Goal: Transaction & Acquisition: Purchase product/service

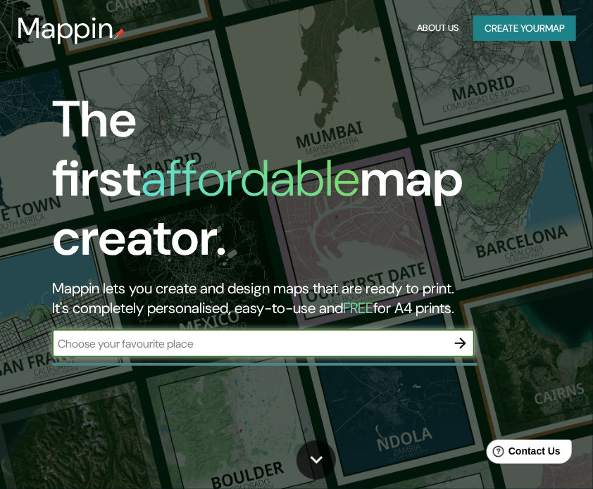
click at [243, 336] on input "text" at bounding box center [249, 344] width 394 height 16
type input "h"
type input "San [PERSON_NAME] ayotuzco Huixquilucan"
click at [461, 335] on icon "button" at bounding box center [460, 343] width 17 height 17
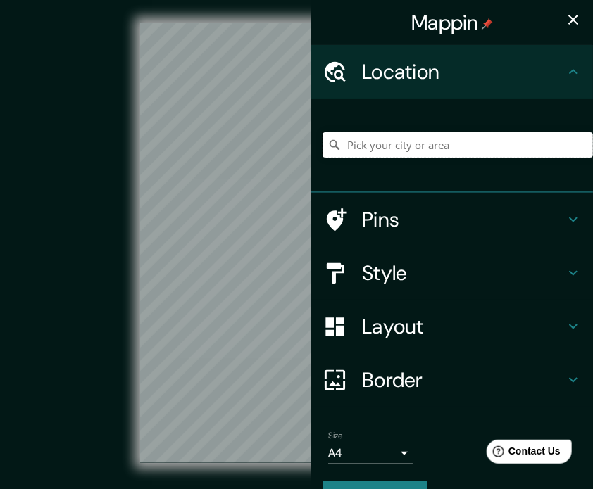
click at [474, 152] on input "Pick your city or area" at bounding box center [457, 144] width 270 height 25
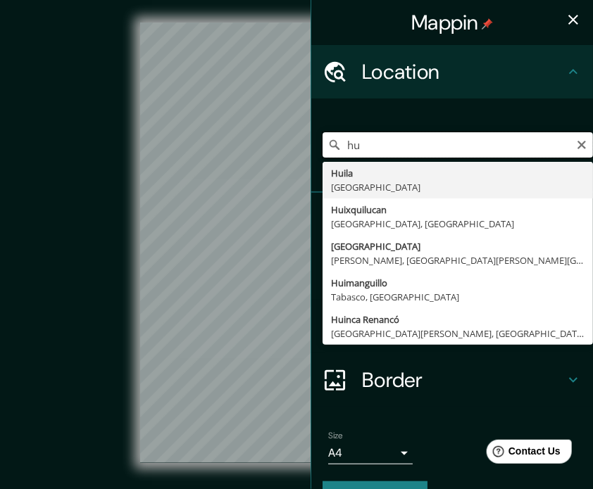
type input "h"
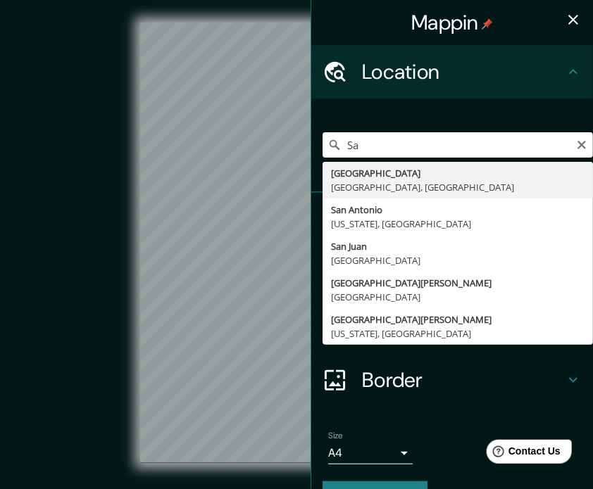
type input "S"
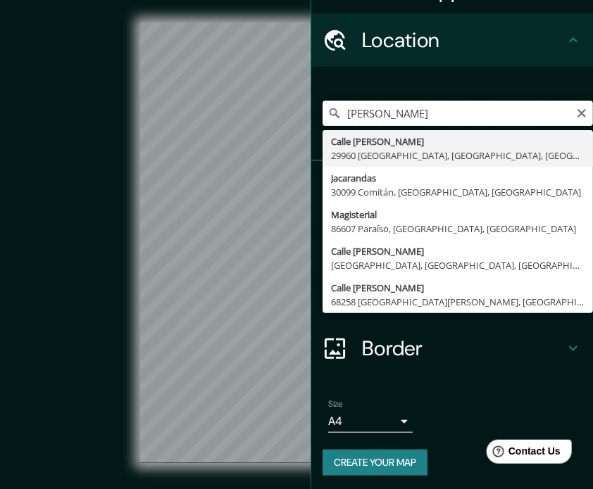
scroll to position [34, 0]
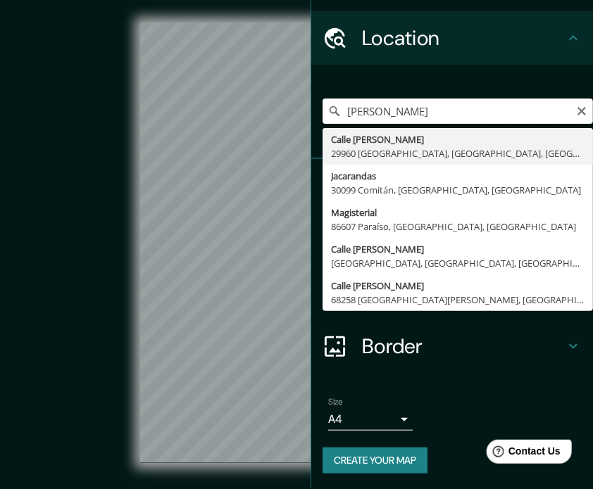
click at [266, 122] on div "Mappin Location Lienzo Charro Huixquilucan Calle Lienzo Charro 29960 Palenque, …" at bounding box center [296, 254] width 593 height 508
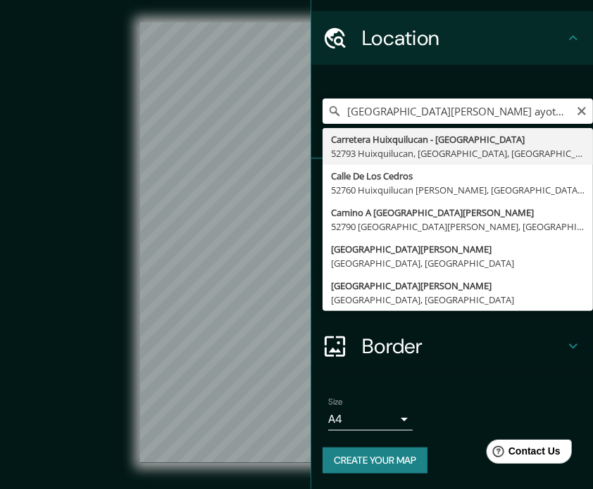
type input "Carretera Huixquilucan - Naucalpan De Juárez, 52793 Huixquilucan, Estado de Méx…"
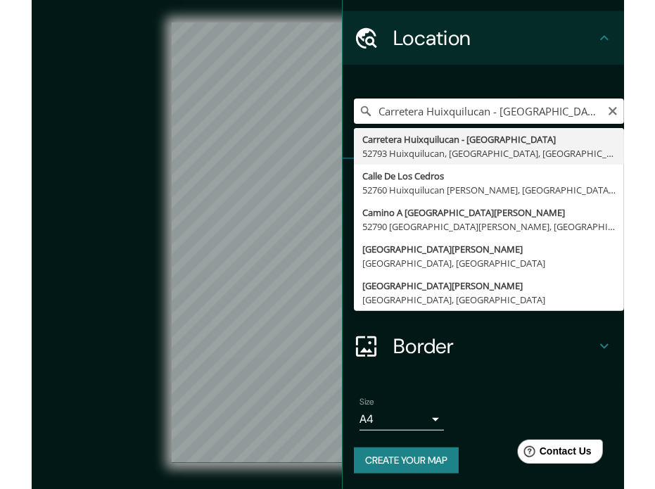
scroll to position [0, 0]
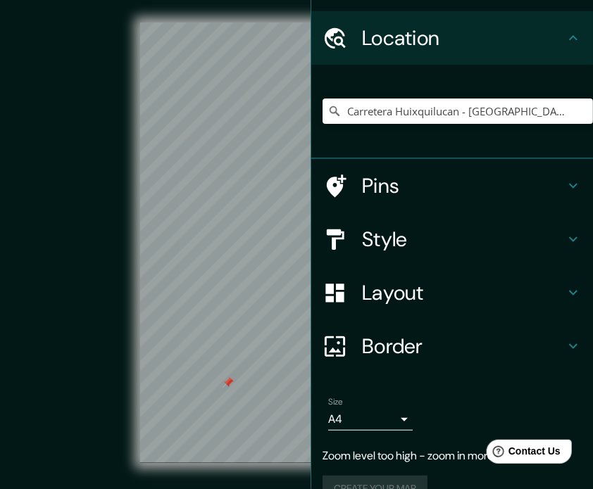
click at [539, 46] on div "Location" at bounding box center [452, 37] width 282 height 53
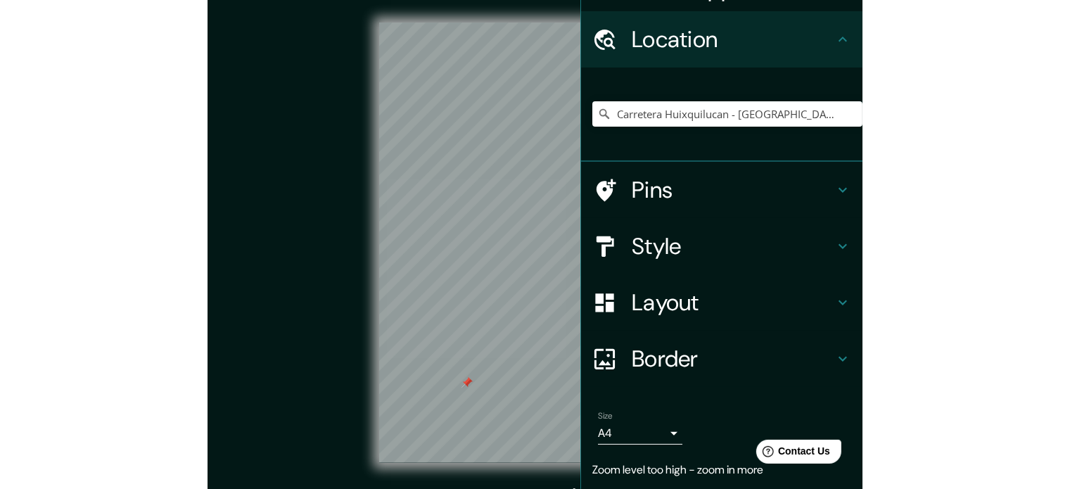
scroll to position [32, 0]
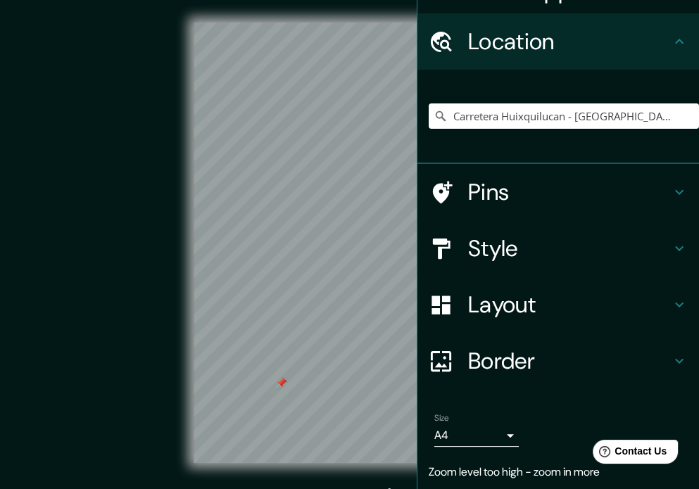
click at [64, 329] on div "© Mapbox © OpenStreetMap Improve this map" at bounding box center [349, 243] width 629 height 441
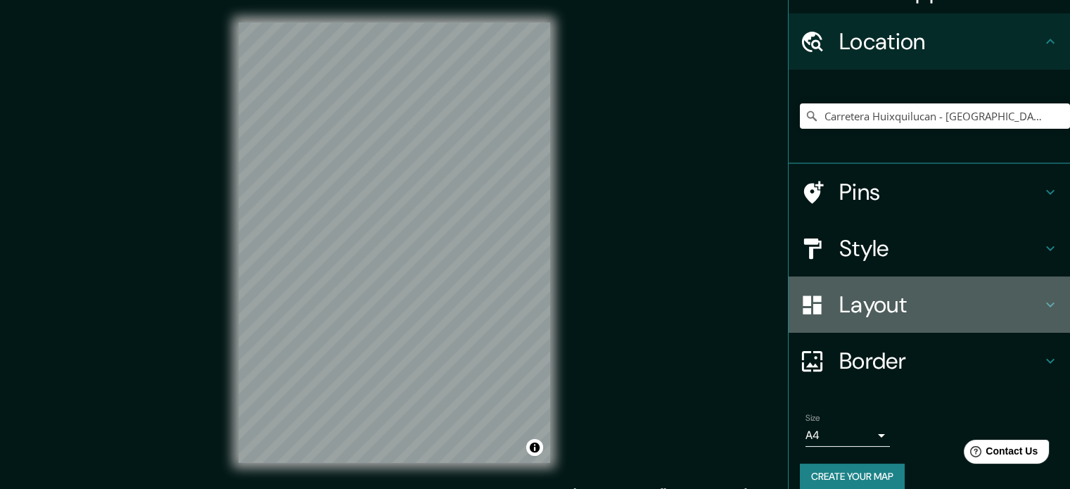
click at [539, 310] on h4 "Layout" at bounding box center [941, 305] width 203 height 28
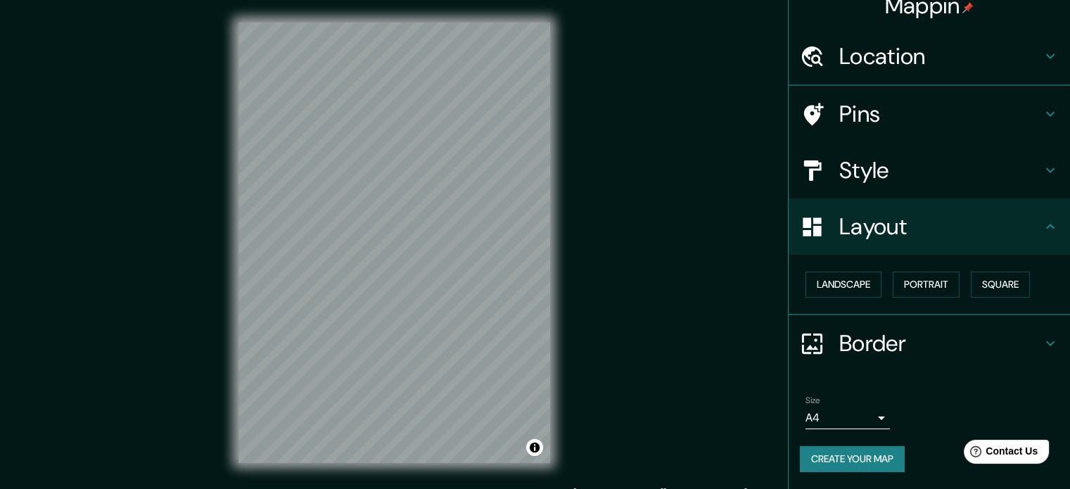
scroll to position [15, 0]
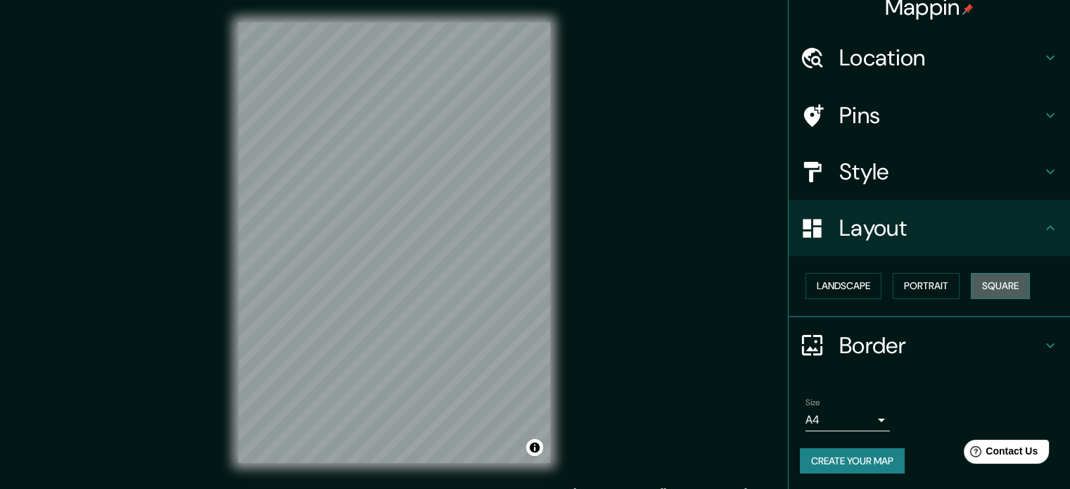
click at [539, 284] on button "Square" at bounding box center [1000, 286] width 59 height 26
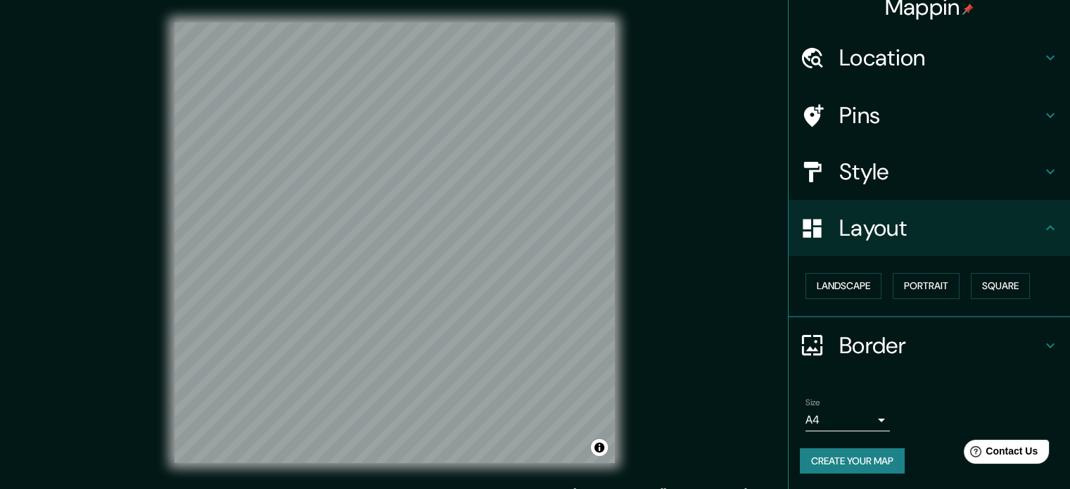
click at [539, 158] on h4 "Style" at bounding box center [941, 172] width 203 height 28
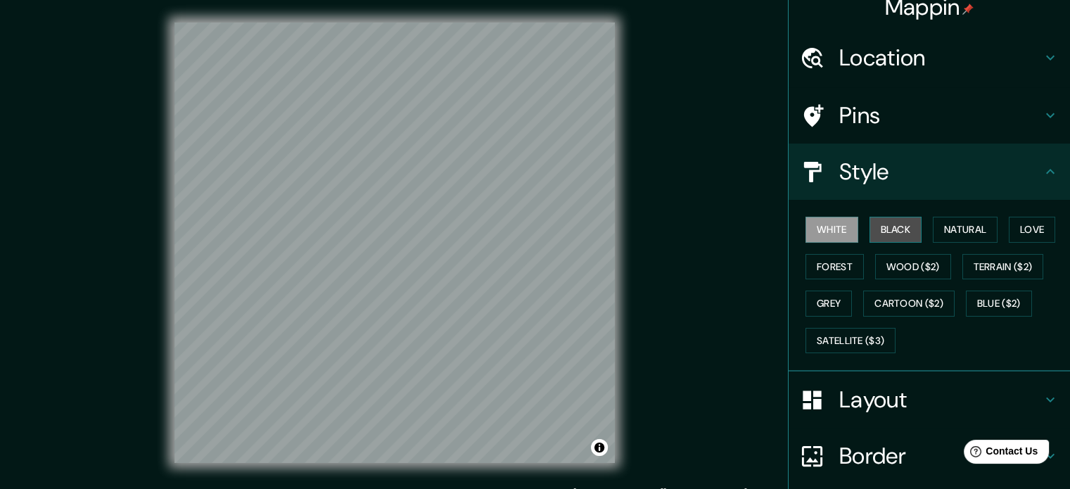
click at [539, 235] on button "Black" at bounding box center [896, 230] width 53 height 26
click at [539, 233] on button "Natural" at bounding box center [965, 230] width 65 height 26
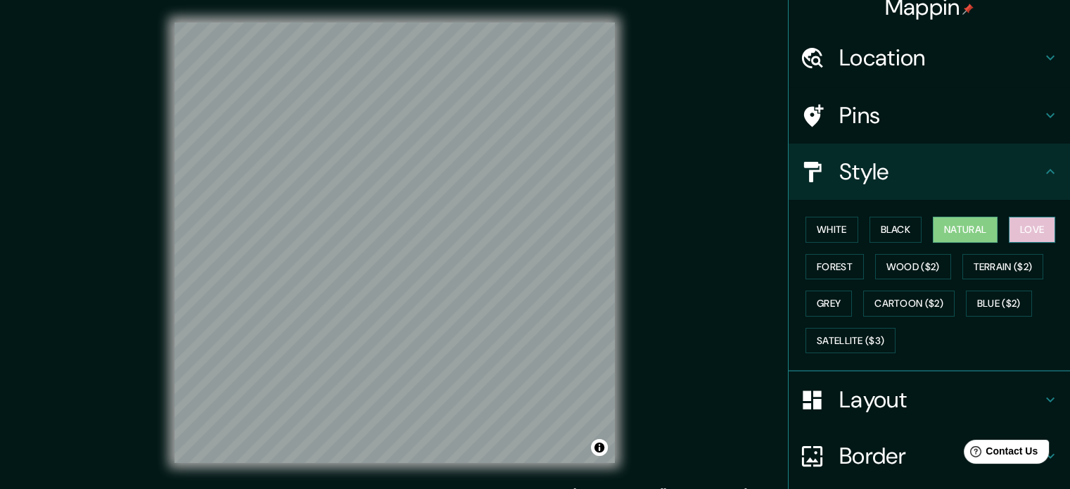
click at [539, 226] on button "Love" at bounding box center [1032, 230] width 46 height 26
click at [539, 265] on button "Forest" at bounding box center [835, 267] width 58 height 26
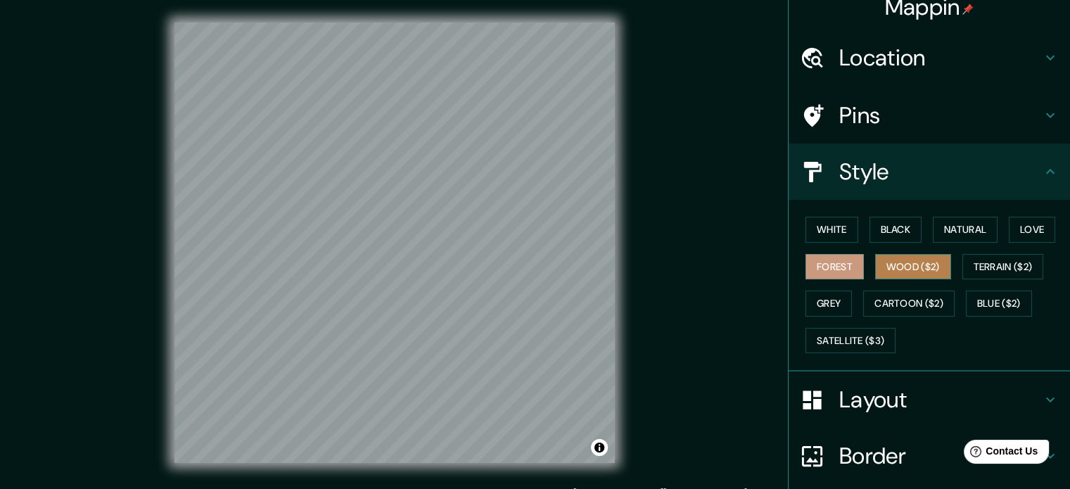
click at [539, 261] on button "Wood ($2)" at bounding box center [914, 267] width 76 height 26
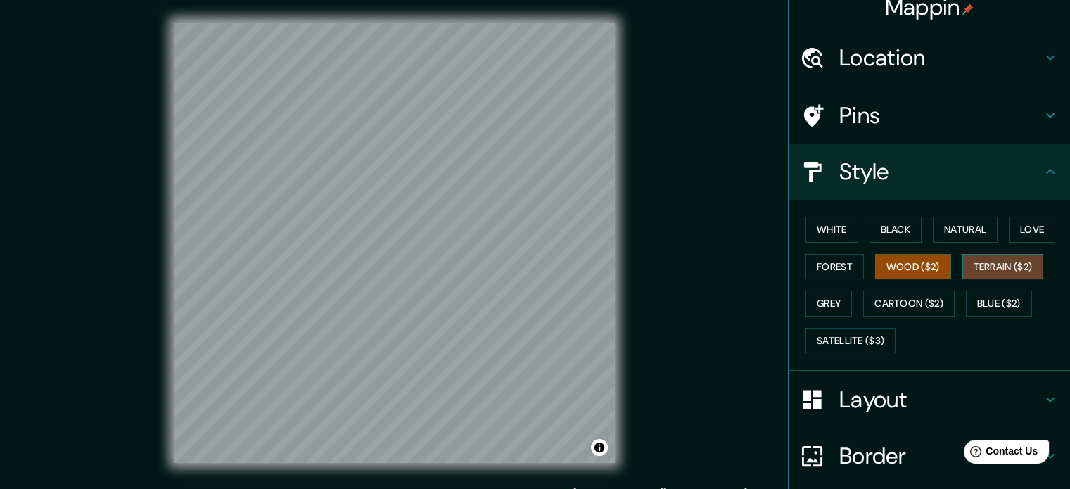
click at [539, 270] on button "Terrain ($2)" at bounding box center [1004, 267] width 82 height 26
click at [539, 307] on button "Grey" at bounding box center [829, 304] width 46 height 26
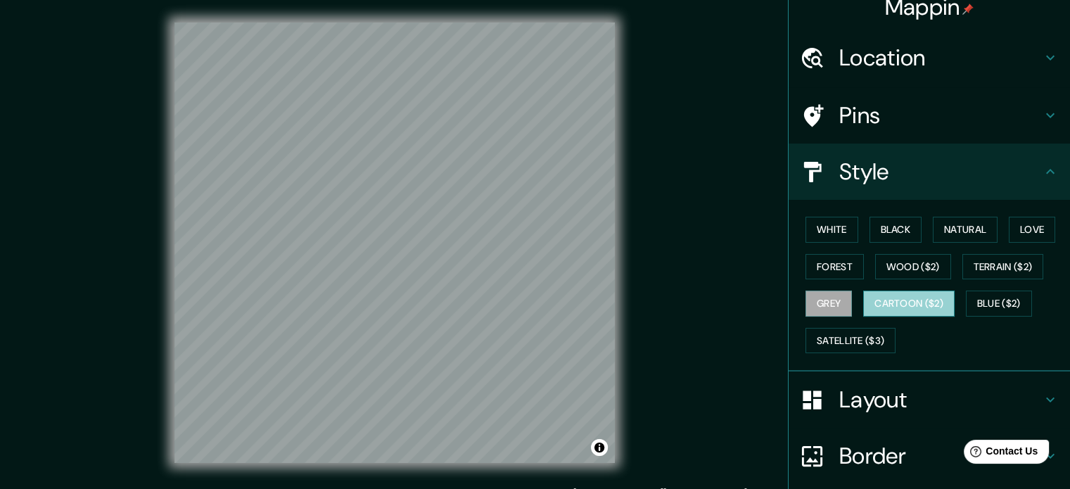
click at [539, 298] on button "Cartoon ($2)" at bounding box center [909, 304] width 91 height 26
click at [539, 306] on button "Blue ($2)" at bounding box center [999, 304] width 66 height 26
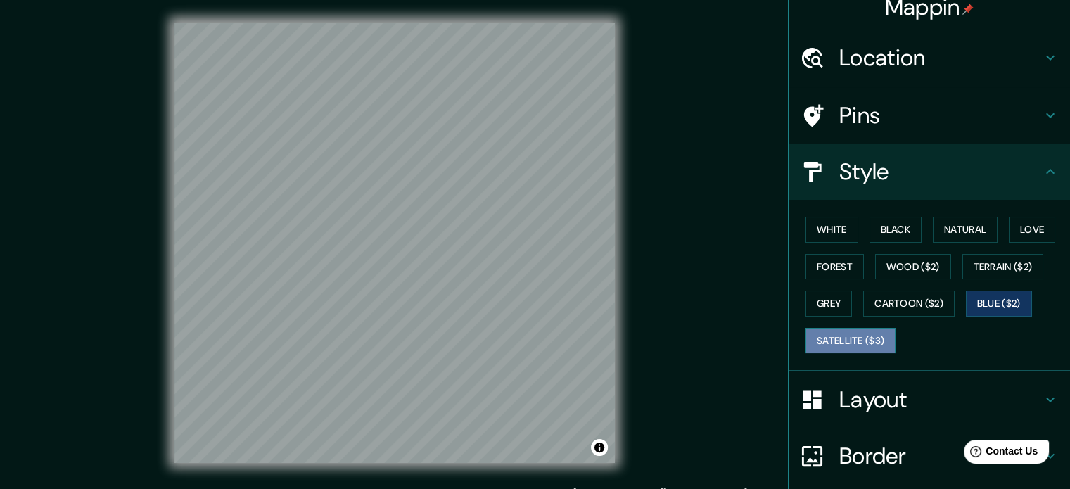
click at [539, 334] on button "Satellite ($3)" at bounding box center [851, 341] width 90 height 26
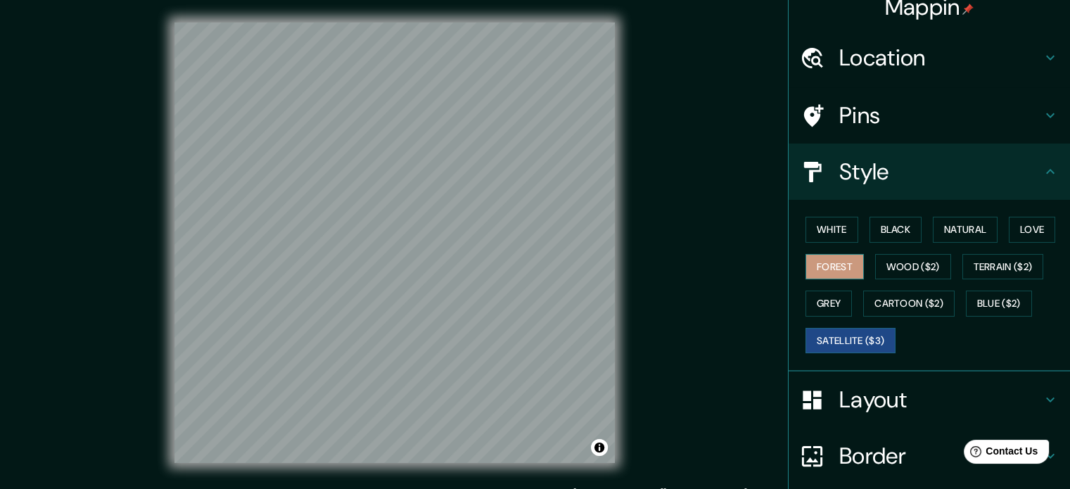
click at [539, 264] on button "Forest" at bounding box center [835, 267] width 58 height 26
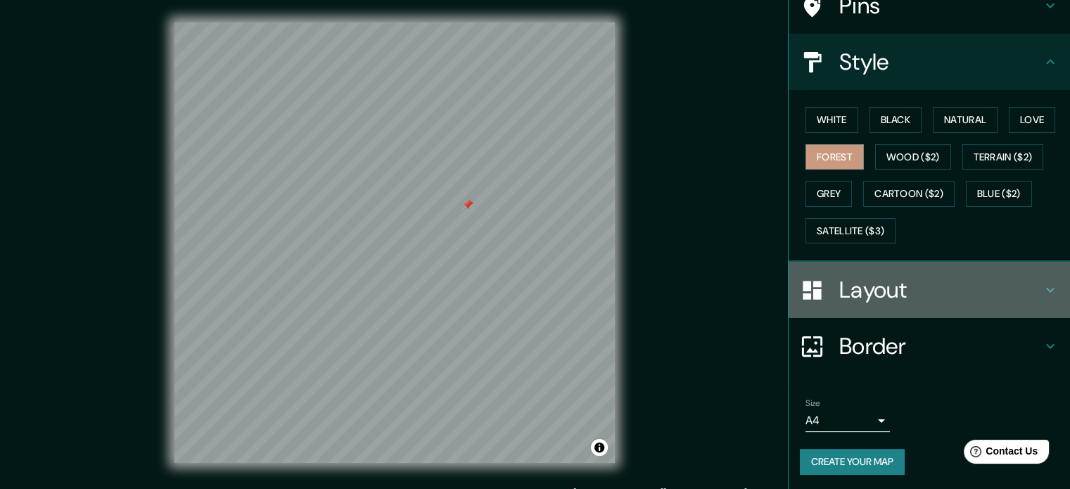
click at [539, 283] on h4 "Layout" at bounding box center [941, 290] width 203 height 28
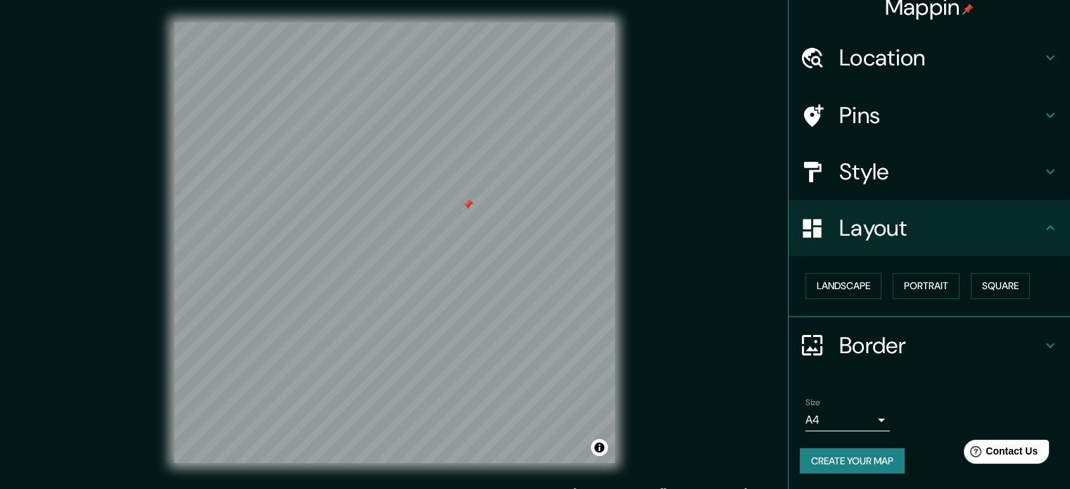
click at [539, 348] on h4 "Border" at bounding box center [941, 345] width 203 height 28
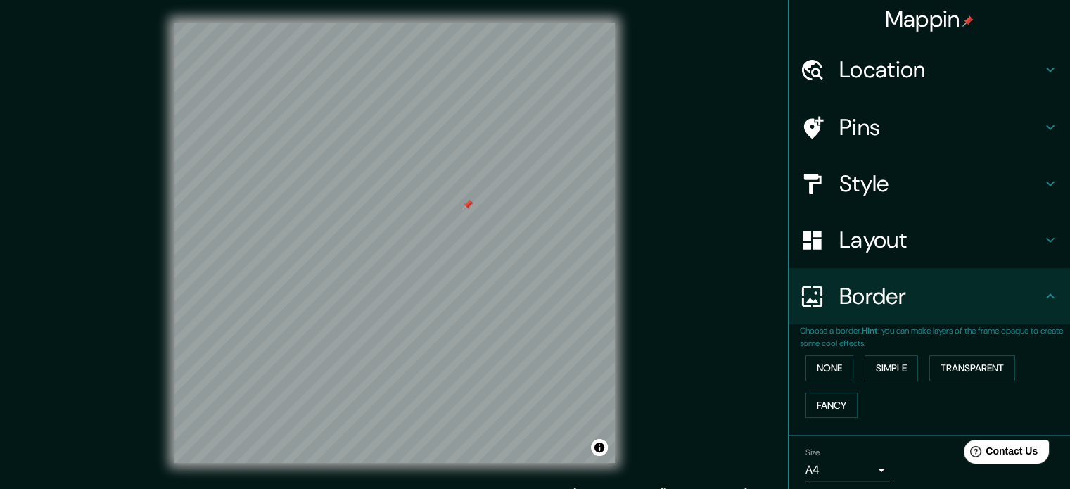
scroll to position [0, 0]
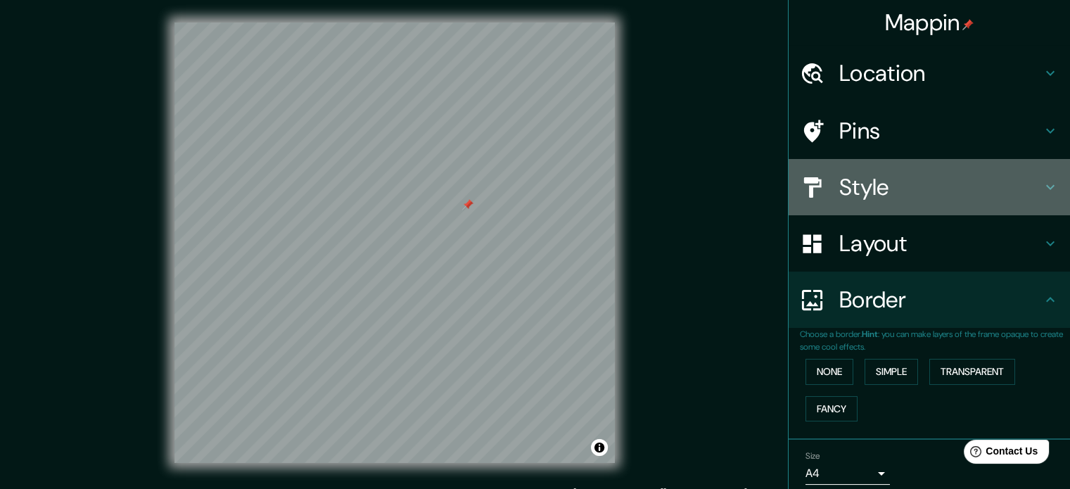
click at [539, 173] on h4 "Style" at bounding box center [941, 187] width 203 height 28
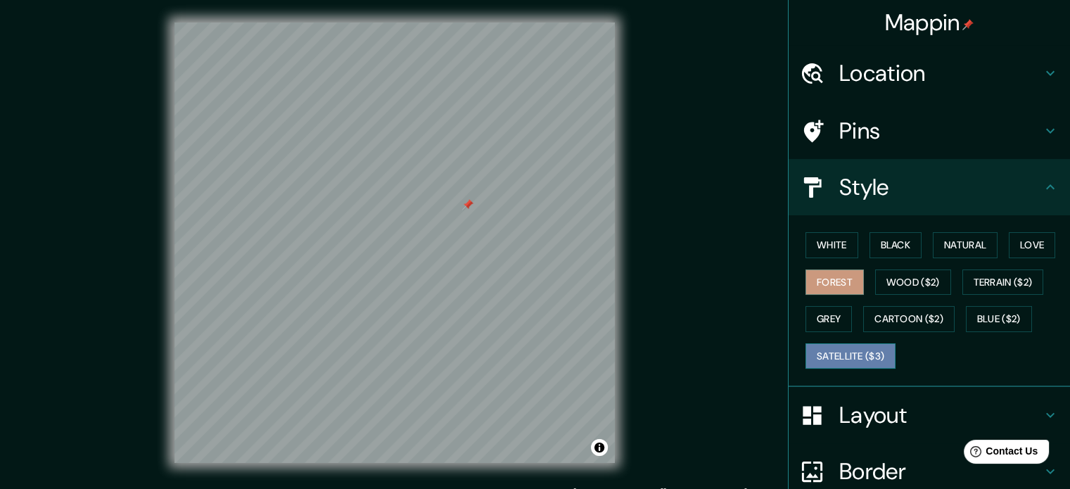
click at [539, 362] on button "Satellite ($3)" at bounding box center [851, 356] width 90 height 26
click at [539, 81] on h4 "Location" at bounding box center [941, 73] width 203 height 28
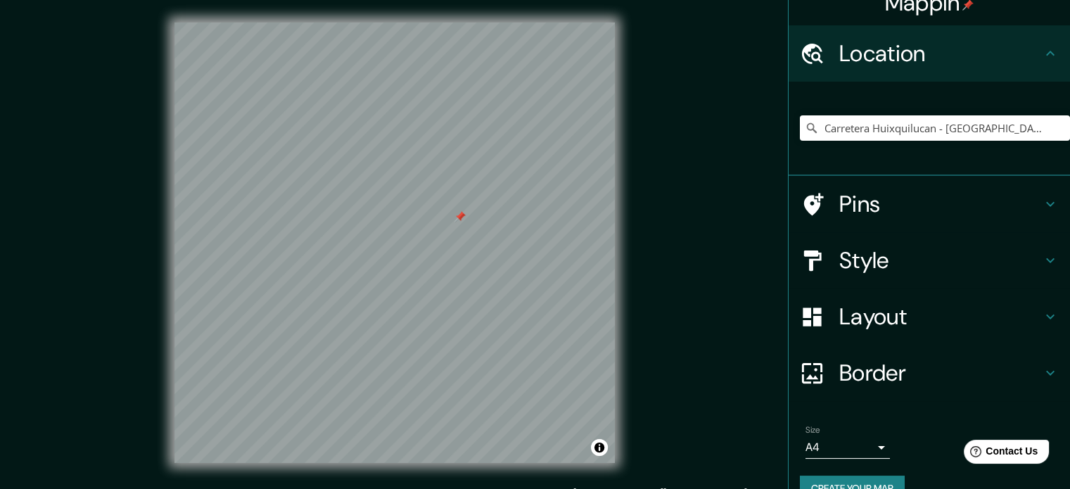
scroll to position [48, 0]
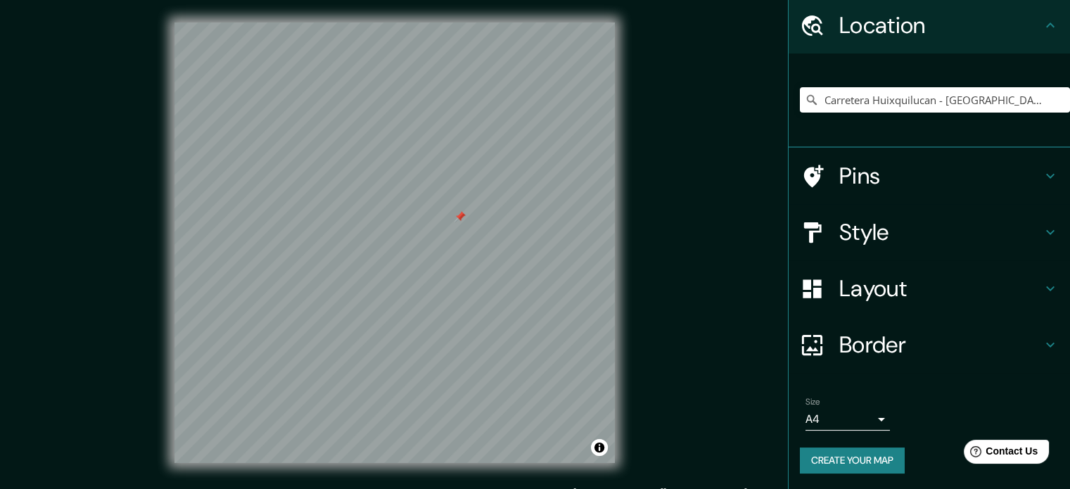
click at [539, 248] on div "Style" at bounding box center [930, 232] width 282 height 56
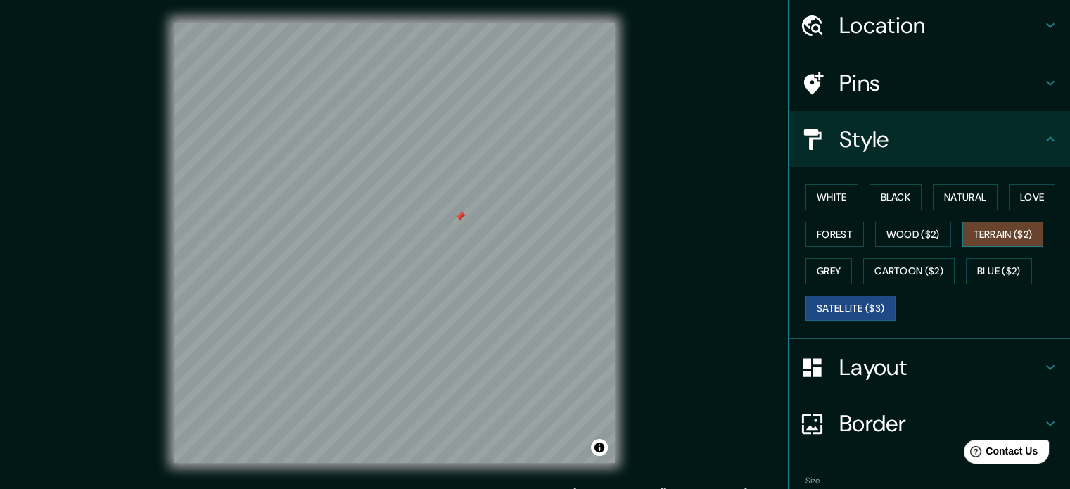
click at [539, 241] on button "Terrain ($2)" at bounding box center [1004, 235] width 82 height 26
click at [539, 232] on button "Forest" at bounding box center [835, 235] width 58 height 26
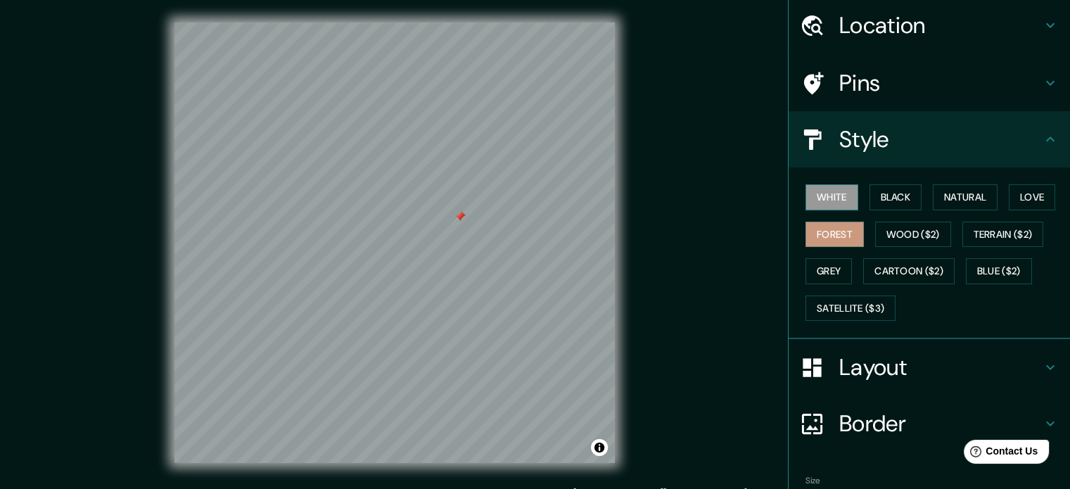
click at [539, 198] on button "White" at bounding box center [832, 197] width 53 height 26
click at [539, 196] on div "White Black Natural Love Forest Wood ($2) Terrain ($2) Grey Cartoon ($2) Blue (…" at bounding box center [935, 253] width 270 height 148
click at [539, 199] on button "Black" at bounding box center [896, 197] width 53 height 26
click at [539, 419] on h4 "Border" at bounding box center [941, 424] width 203 height 28
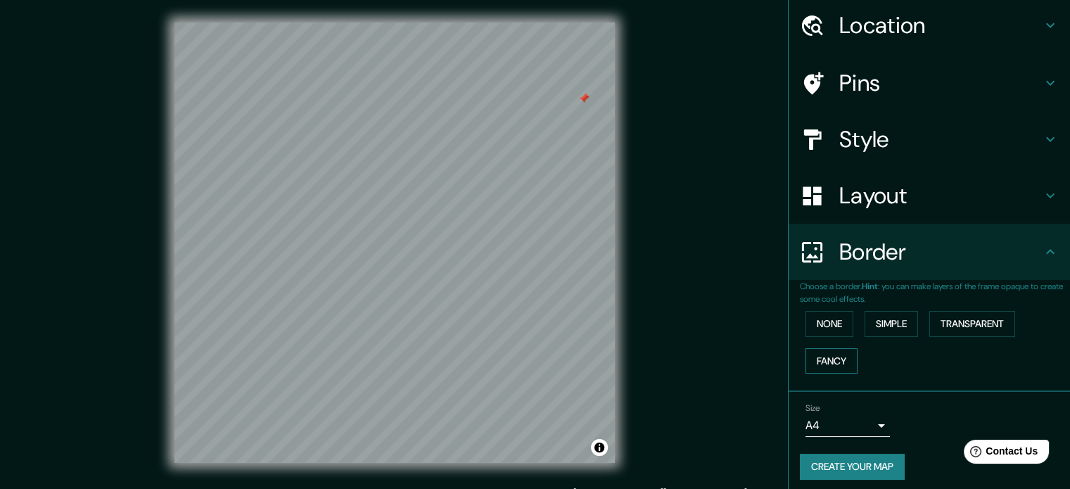
click at [539, 355] on button "Fancy" at bounding box center [832, 361] width 52 height 26
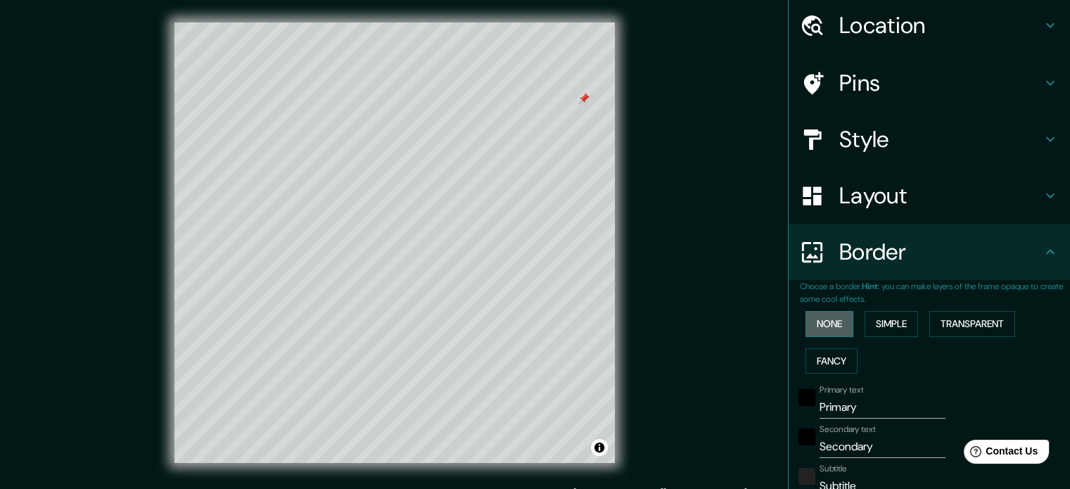
click at [539, 326] on button "None" at bounding box center [830, 324] width 48 height 26
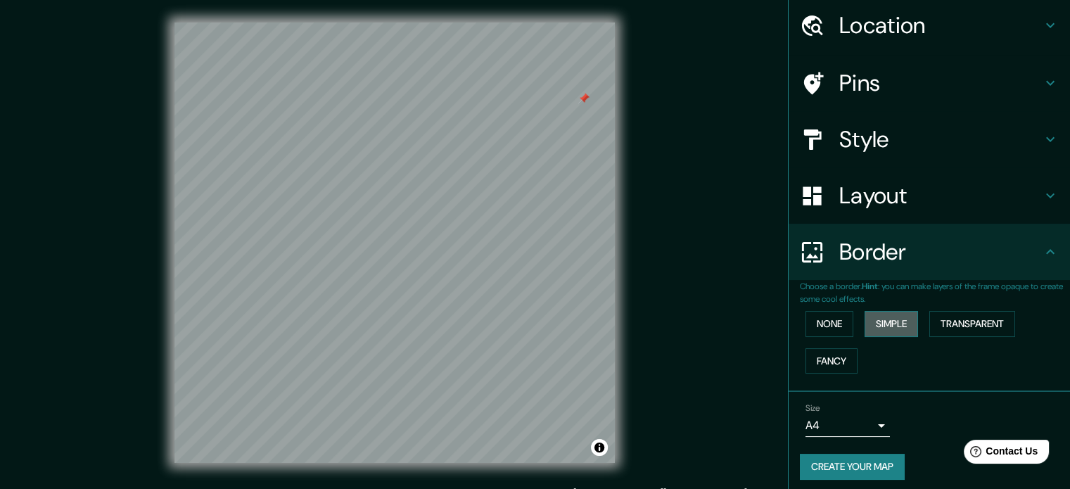
click at [539, 326] on button "Simple" at bounding box center [891, 324] width 53 height 26
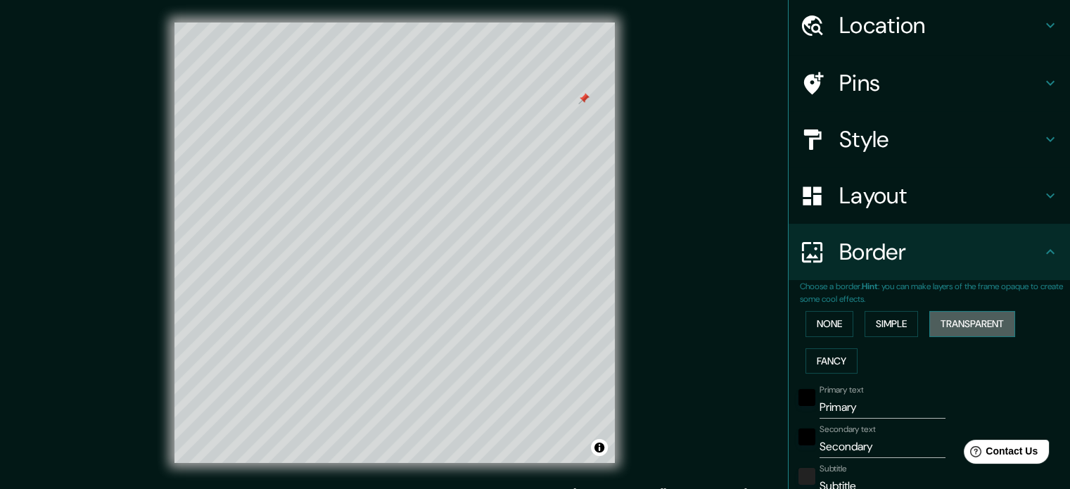
click at [539, 324] on button "Transparent" at bounding box center [973, 324] width 86 height 26
click at [539, 321] on button "None" at bounding box center [830, 324] width 48 height 26
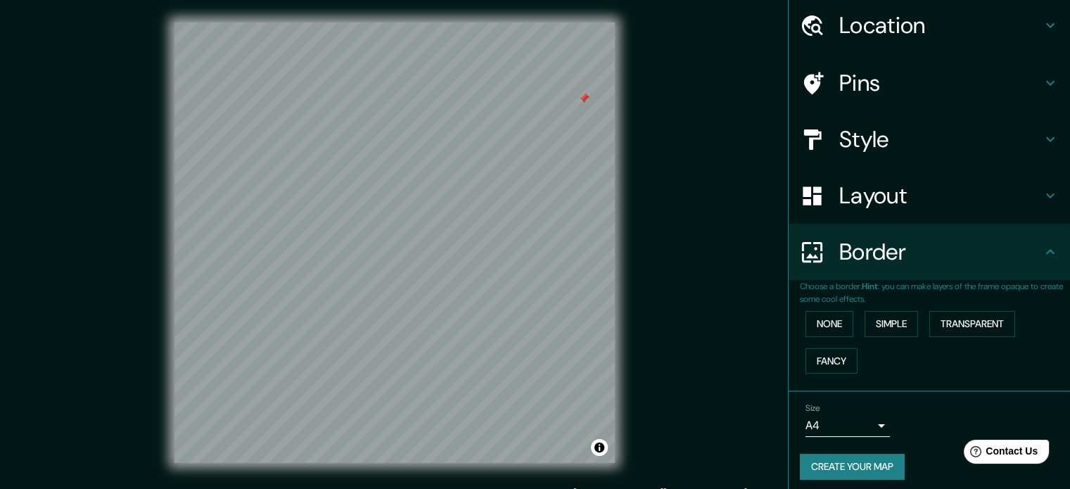
scroll to position [53, 0]
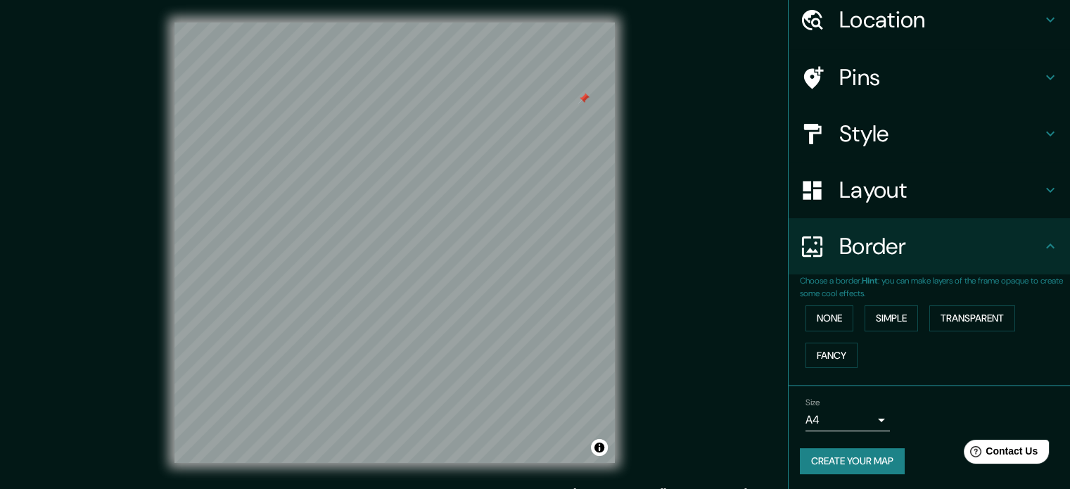
click at [539, 419] on body "Mappin Location Carretera Huixquilucan - Naucalpan De Juárez, 52793 Huixquiluca…" at bounding box center [535, 244] width 1070 height 489
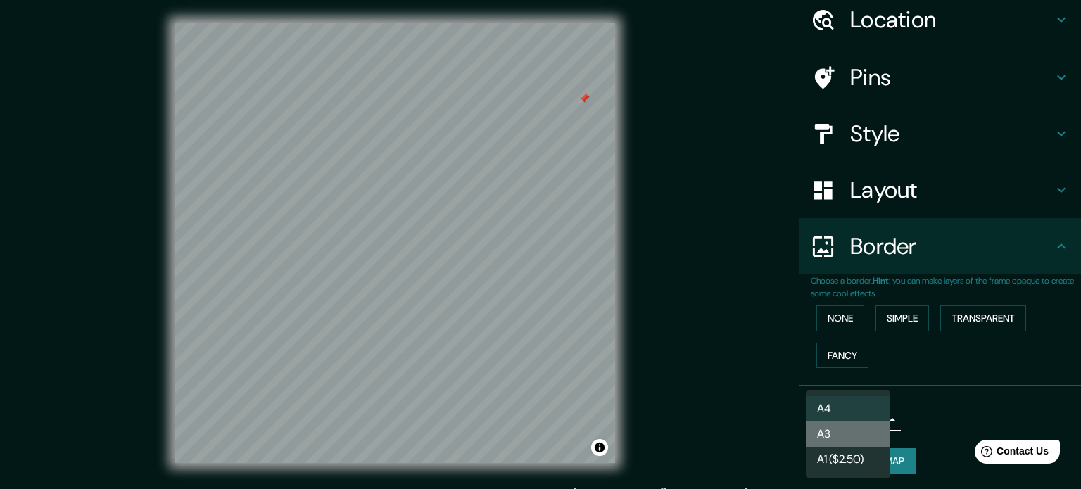
click at [539, 422] on li "A3" at bounding box center [848, 434] width 84 height 25
type input "a4"
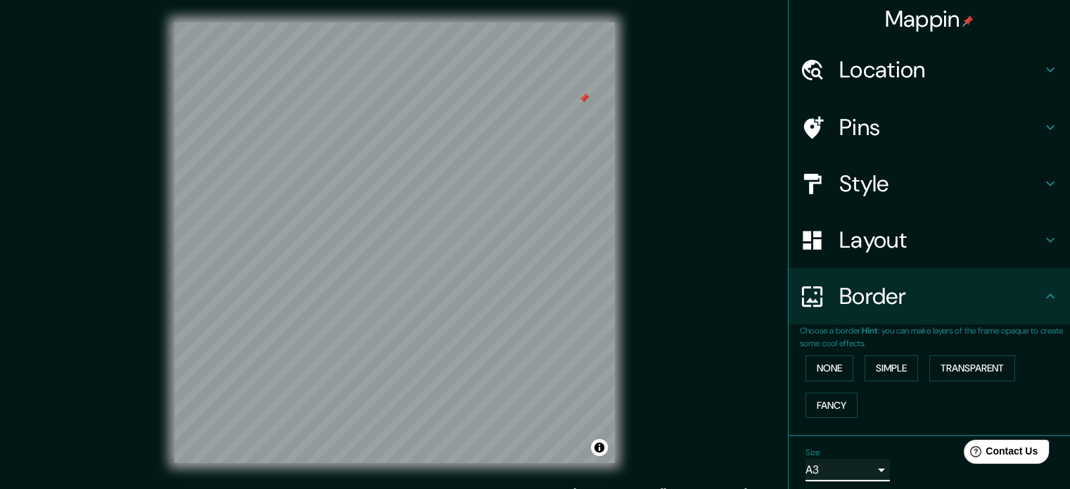
scroll to position [0, 0]
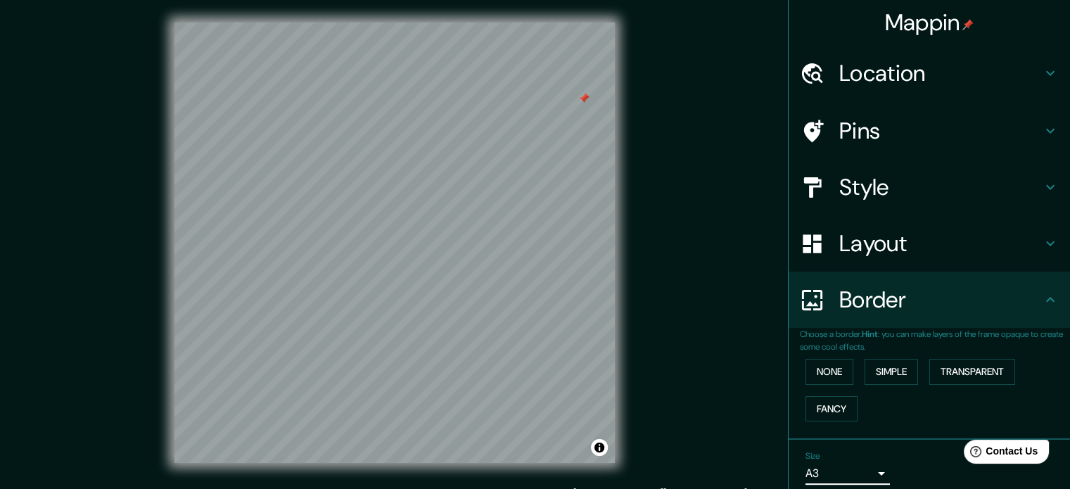
click at [539, 248] on h4 "Layout" at bounding box center [941, 243] width 203 height 28
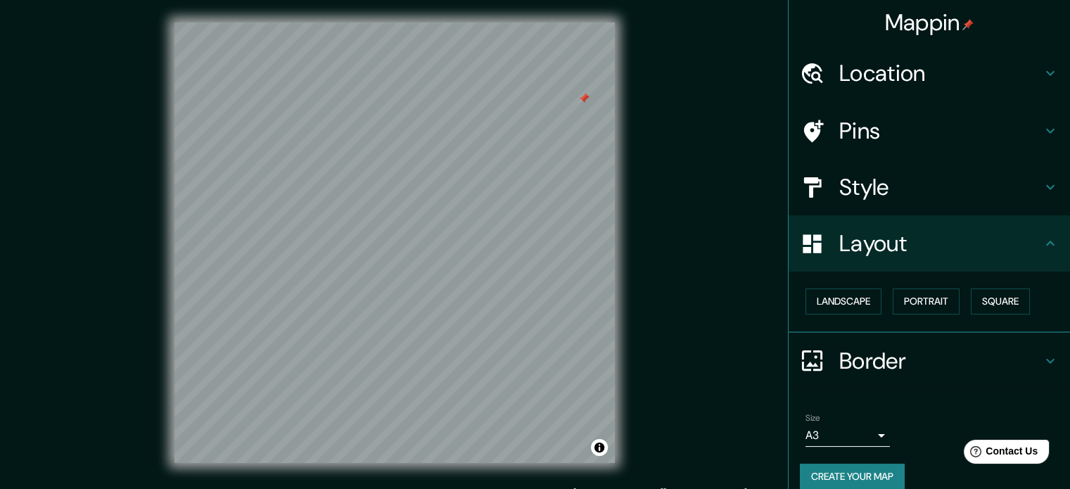
click at [539, 189] on h4 "Style" at bounding box center [941, 187] width 203 height 28
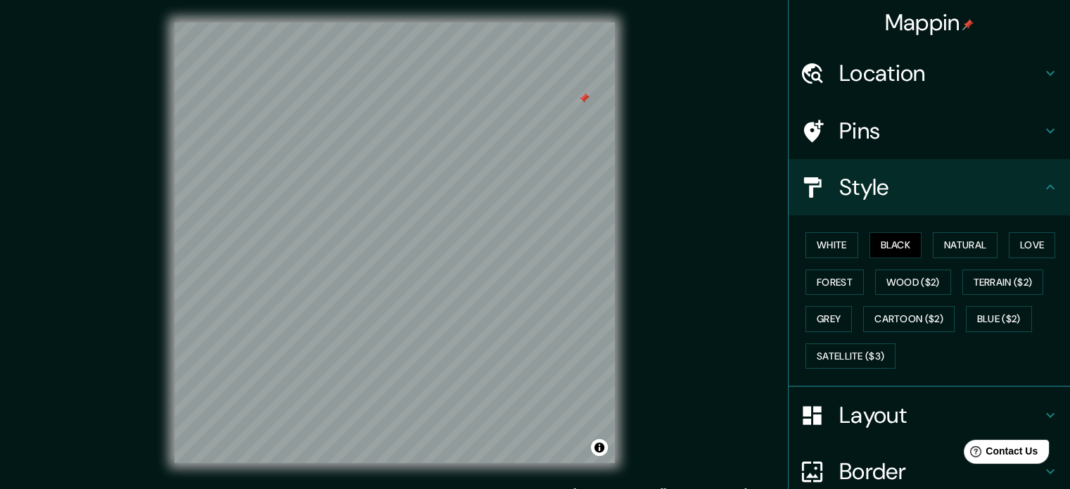
click at [539, 137] on h4 "Pins" at bounding box center [941, 131] width 203 height 28
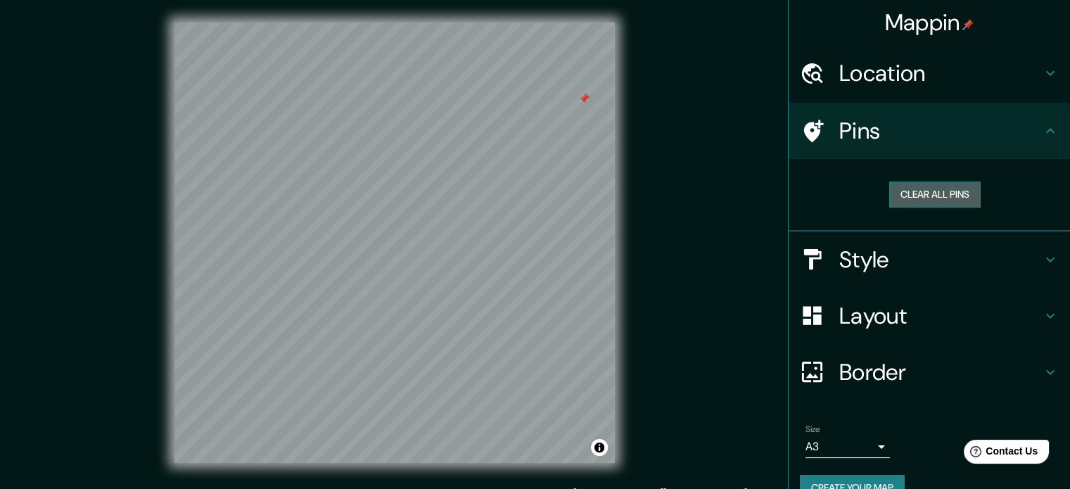
click at [539, 196] on button "Clear all pins" at bounding box center [935, 195] width 91 height 26
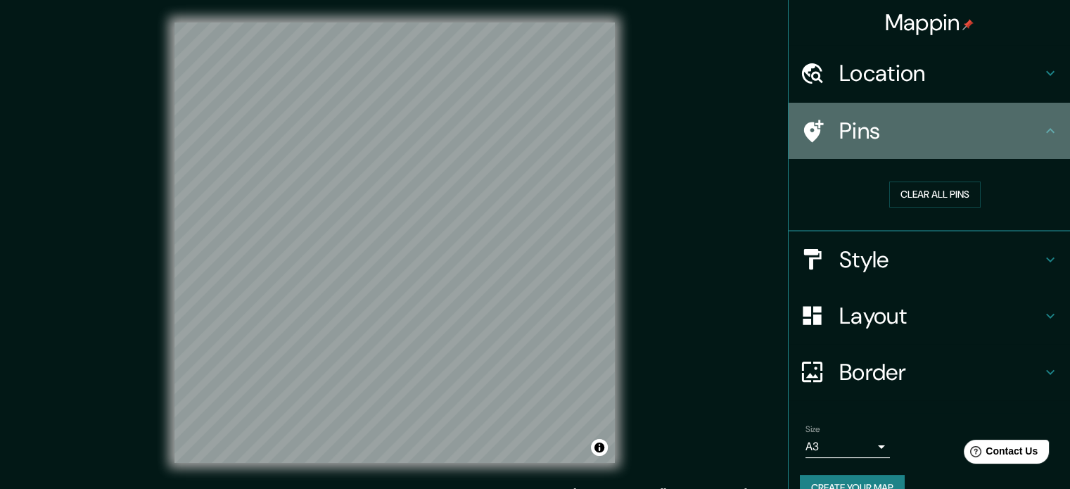
click at [539, 126] on h4 "Pins" at bounding box center [941, 131] width 203 height 28
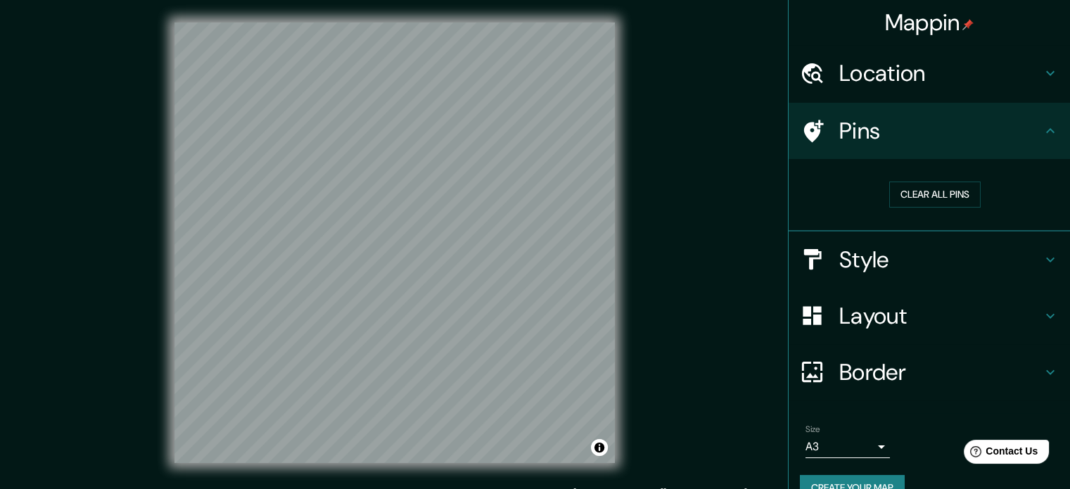
click at [539, 81] on h4 "Location" at bounding box center [941, 73] width 203 height 28
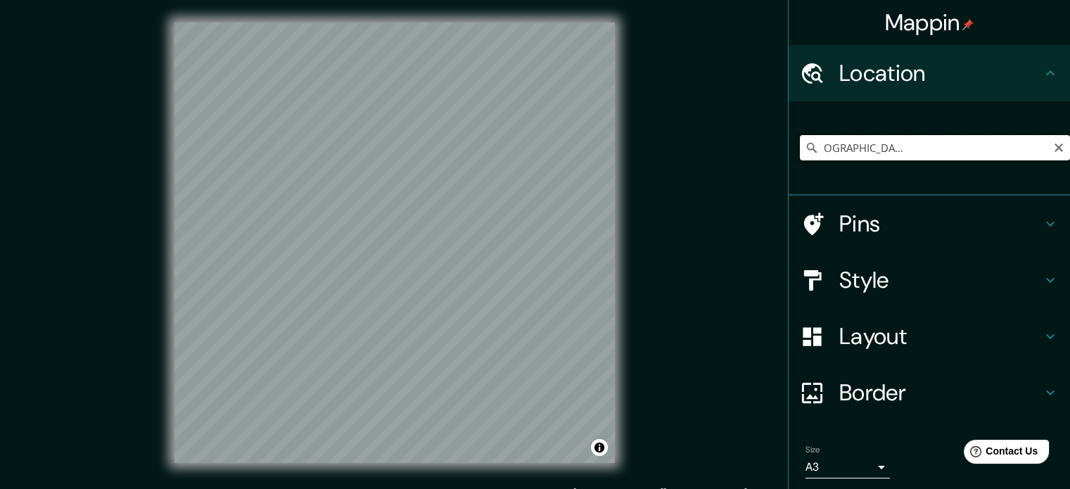
scroll to position [0, 239]
drag, startPoint x: 929, startPoint y: 149, endPoint x: 1063, endPoint y: 151, distance: 133.8
click at [539, 151] on div "Mappin Location Carretera Huixquilucan - Naucalpan De Juárez, 52793 Huixquiluca…" at bounding box center [929, 244] width 282 height 489
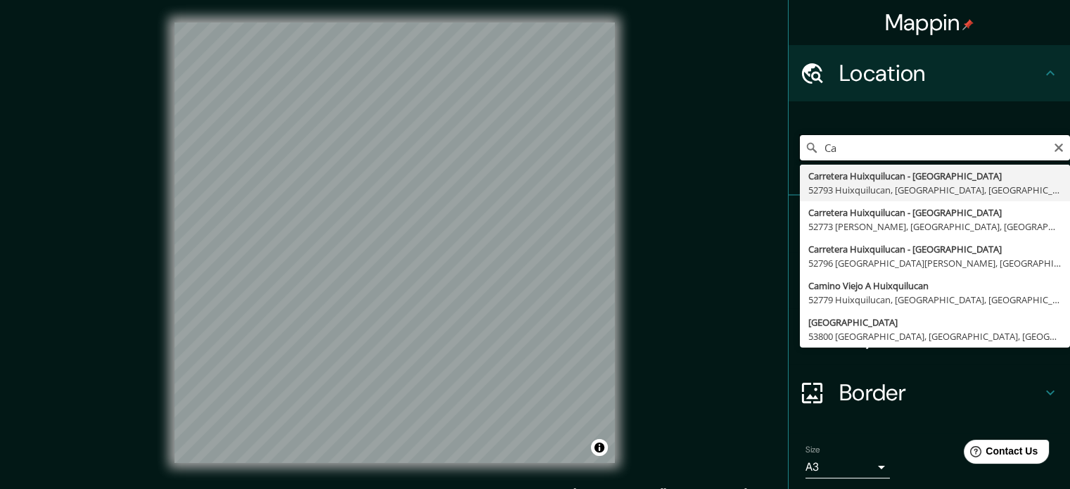
type input "C"
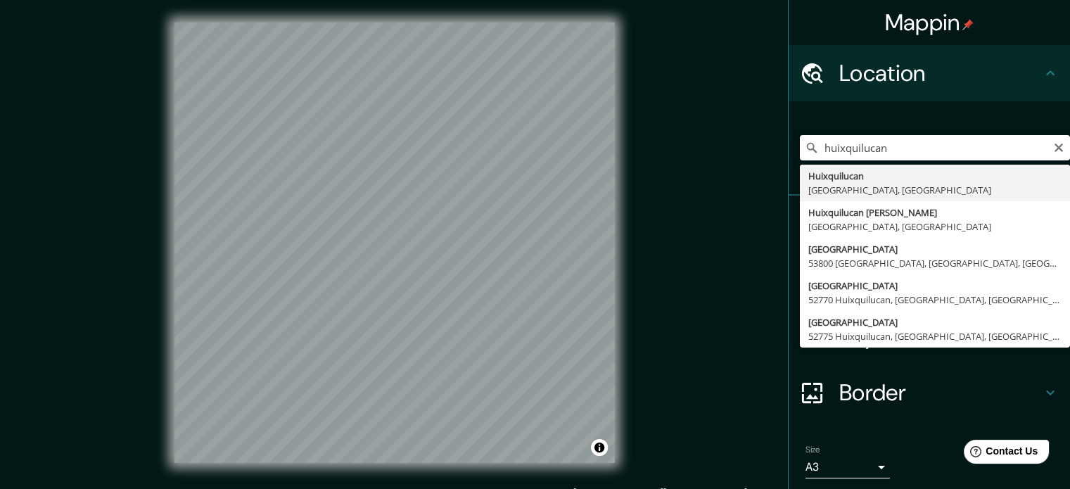
type input "Huixquilucan, Estado de México, México"
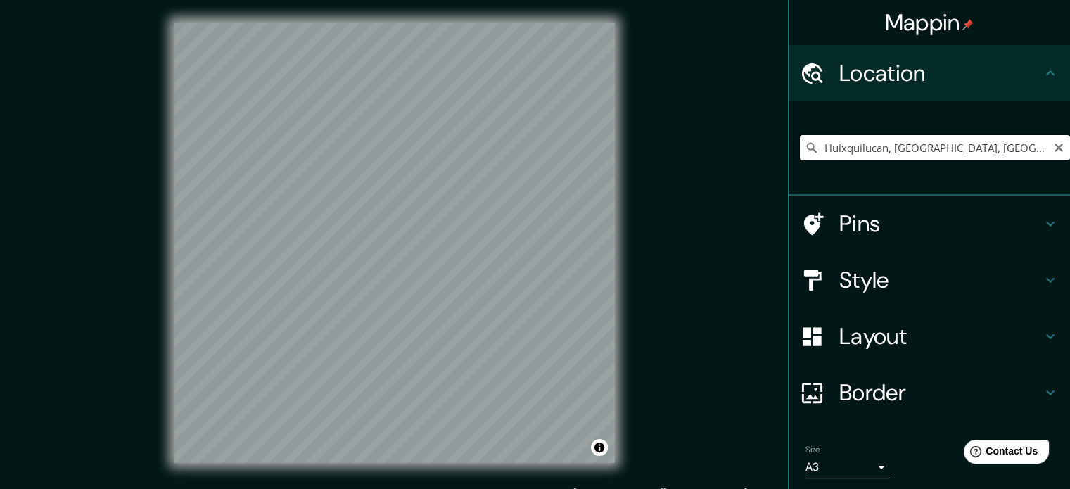
drag, startPoint x: 812, startPoint y: 150, endPoint x: 1080, endPoint y: 146, distance: 268.2
click at [539, 146] on html "Mappin Location Huixquilucan, Estado de México, México Pins Style Layout Border…" at bounding box center [535, 244] width 1070 height 489
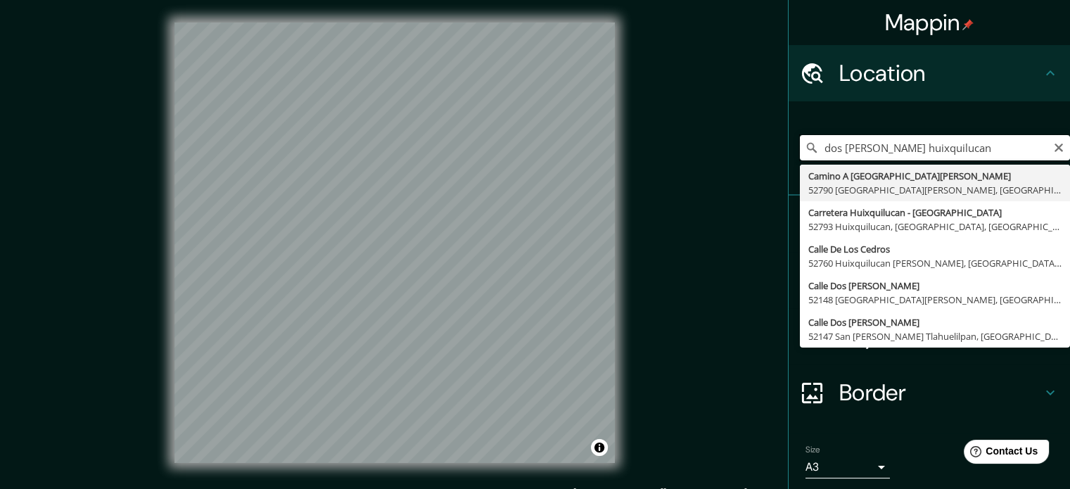
type input "Camino A Santa Cruz, 52790 Dos Ríos, Estado de México, México"
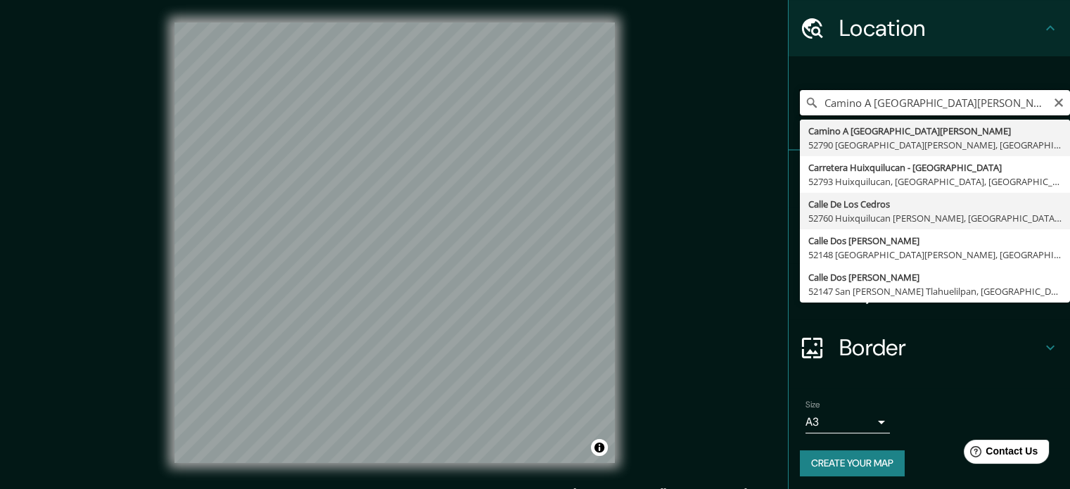
scroll to position [48, 0]
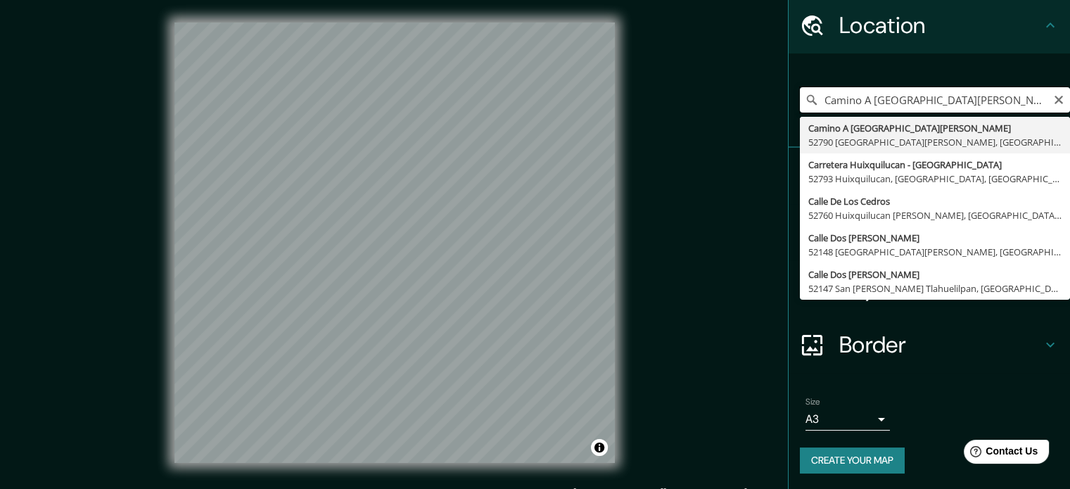
click at [539, 102] on input "Camino A Santa Cruz, 52790 Dos Ríos, Estado de México, México" at bounding box center [935, 99] width 270 height 25
click at [539, 103] on input "Camino A Santa Cruz, 52790 Dos Ríos, Estado de México, México" at bounding box center [935, 99] width 270 height 25
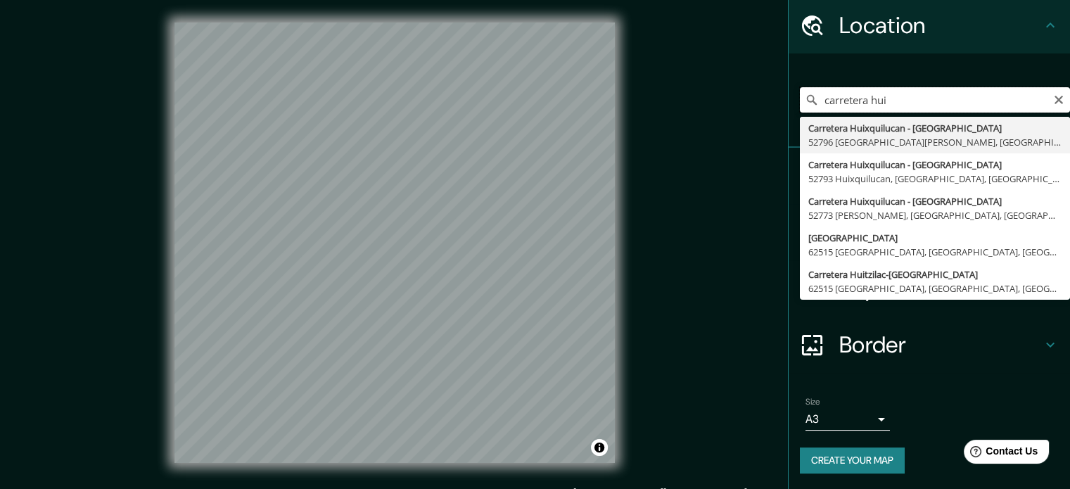
type input "carretera huix"
click at [526, 123] on div "Mappin Location carretera huix Carretera Huixquilucan - Naucalpan 52796 San Cri…" at bounding box center [535, 254] width 1070 height 508
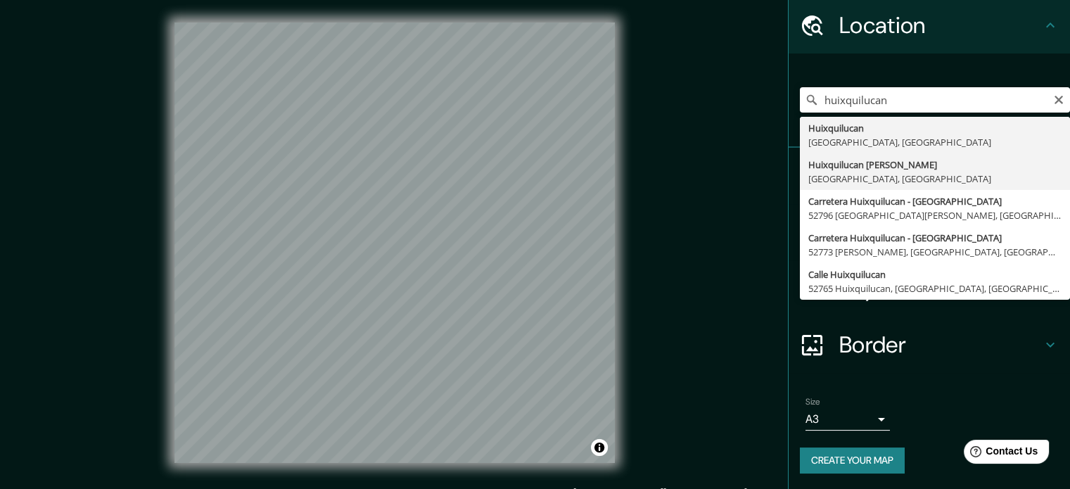
type input "Huixquilucan [PERSON_NAME], [GEOGRAPHIC_DATA], [GEOGRAPHIC_DATA]"
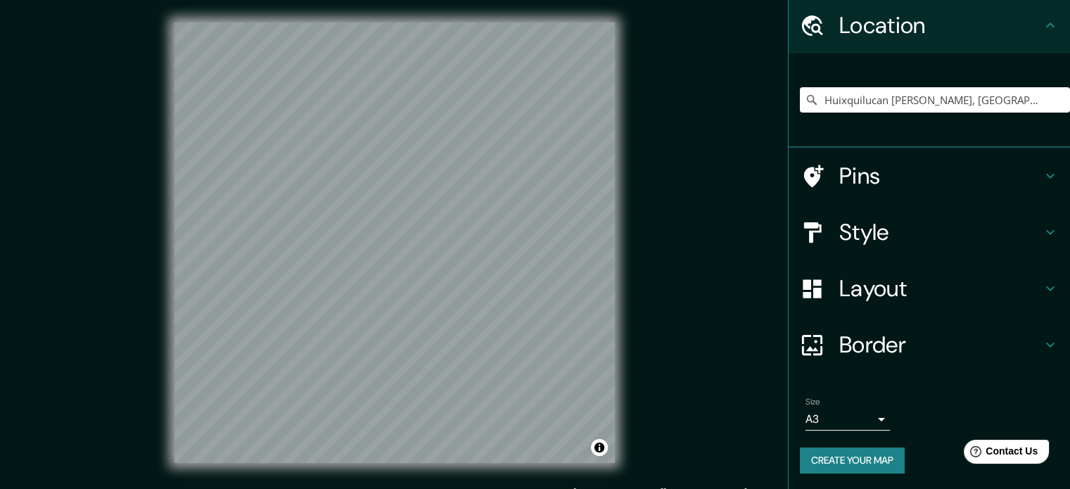
click at [539, 177] on h4 "Pins" at bounding box center [941, 176] width 203 height 28
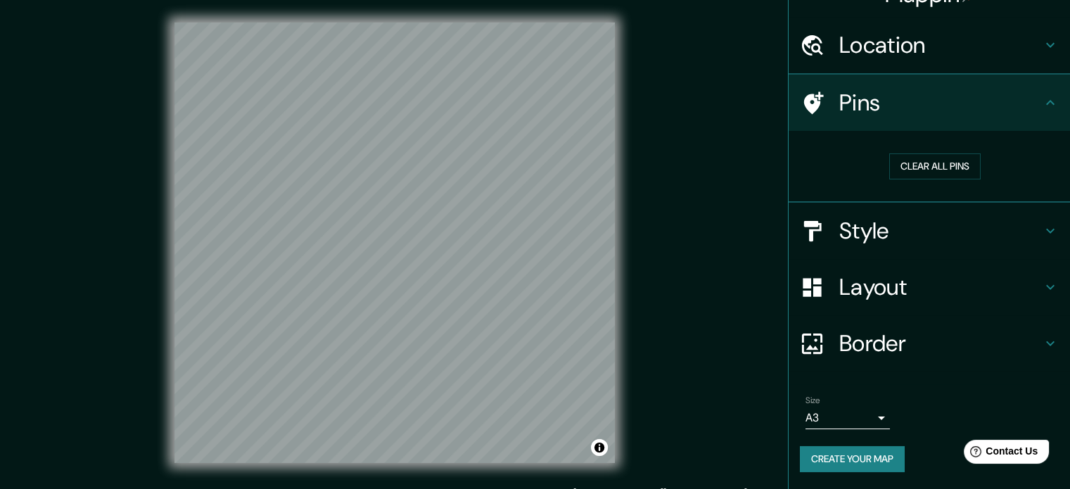
scroll to position [27, 0]
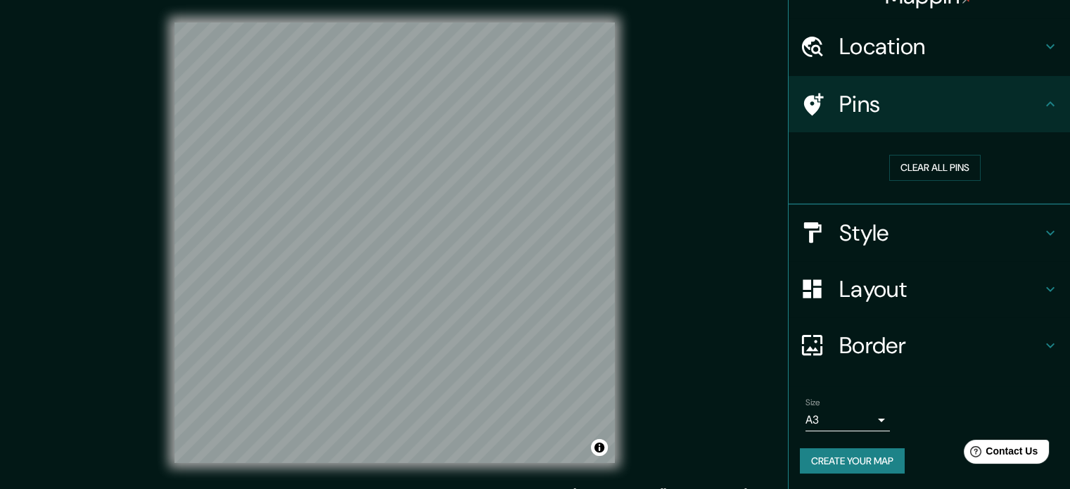
click at [539, 241] on h4 "Style" at bounding box center [941, 233] width 203 height 28
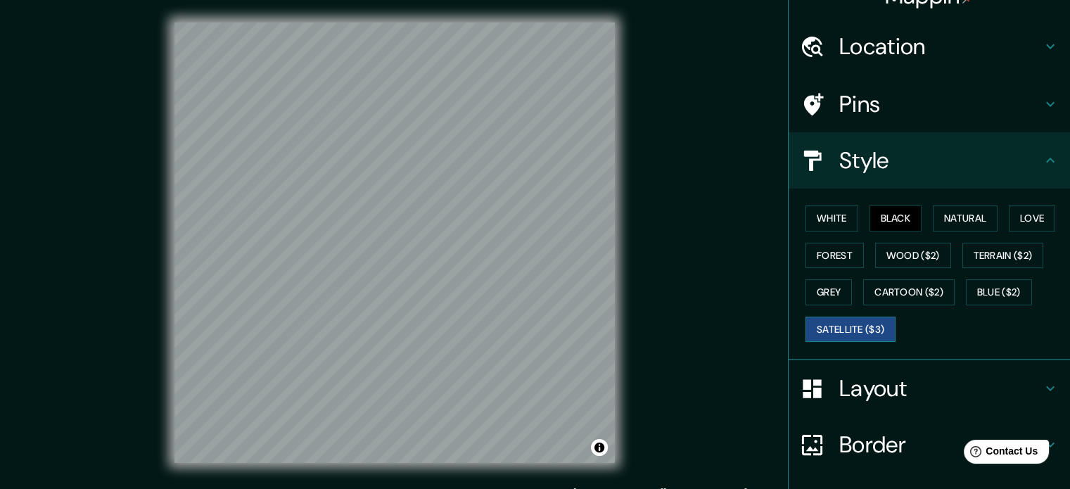
click at [539, 327] on button "Satellite ($3)" at bounding box center [851, 330] width 90 height 26
click at [539, 219] on button "Love" at bounding box center [1032, 219] width 46 height 26
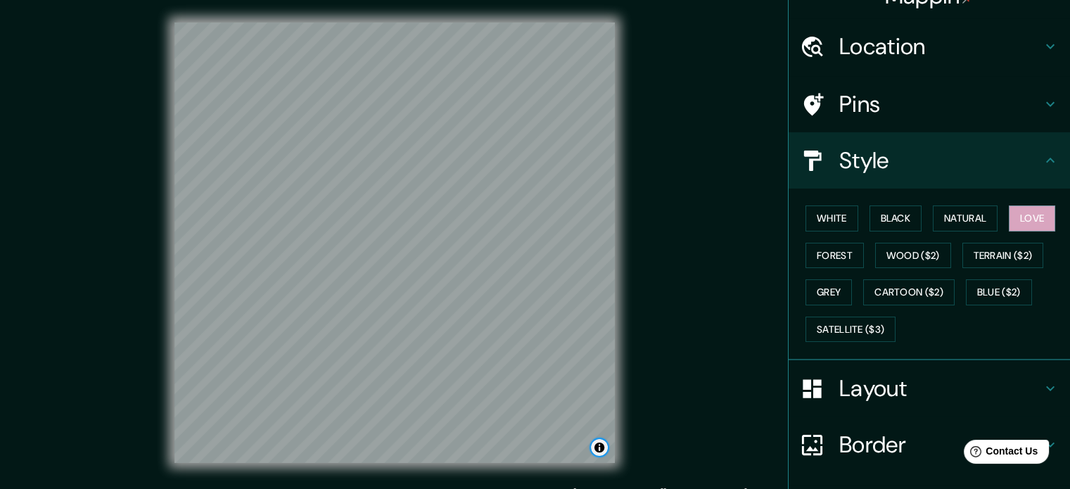
drag, startPoint x: 631, startPoint y: 222, endPoint x: 600, endPoint y: 443, distance: 223.9
click at [539, 443] on button "Toggle attribution" at bounding box center [599, 447] width 17 height 17
click at [539, 450] on link "Improve this map" at bounding box center [553, 448] width 70 height 10
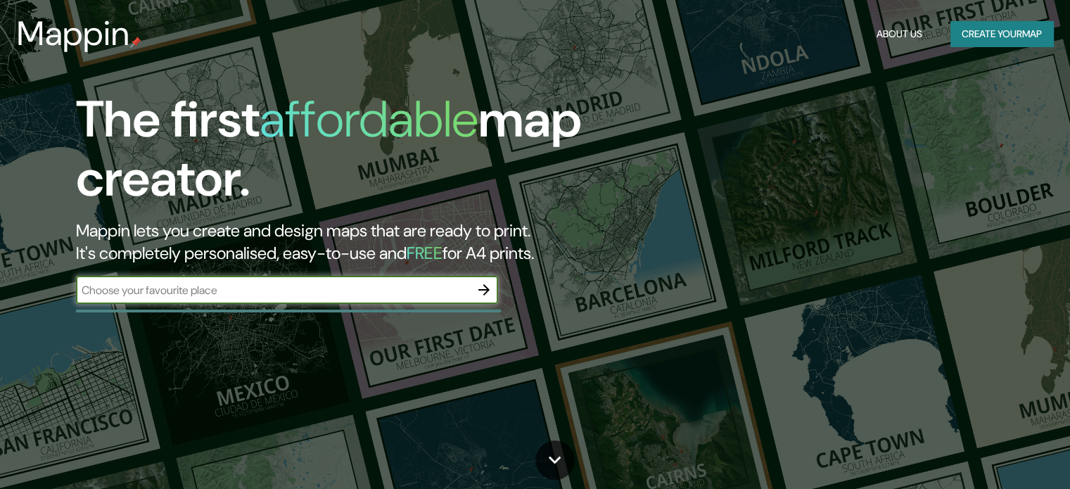
type input "San [PERSON_NAME] ayotuzco Huixquilucan"
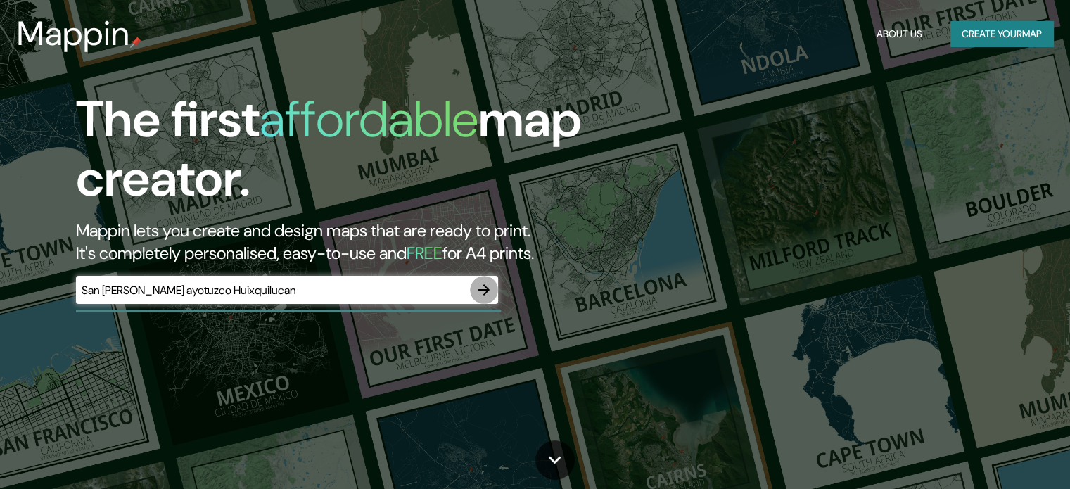
click at [492, 288] on icon "button" at bounding box center [484, 290] width 17 height 17
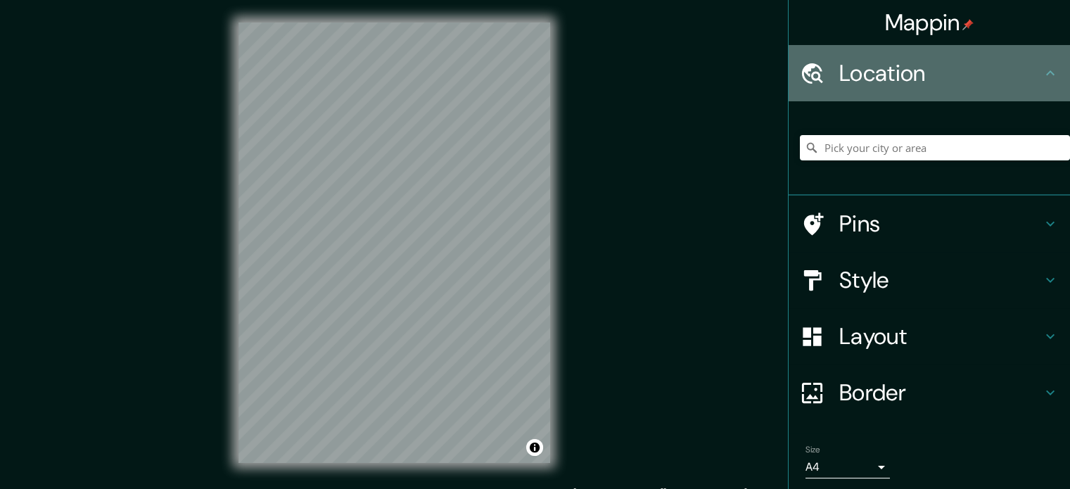
click at [901, 78] on h4 "Location" at bounding box center [941, 73] width 203 height 28
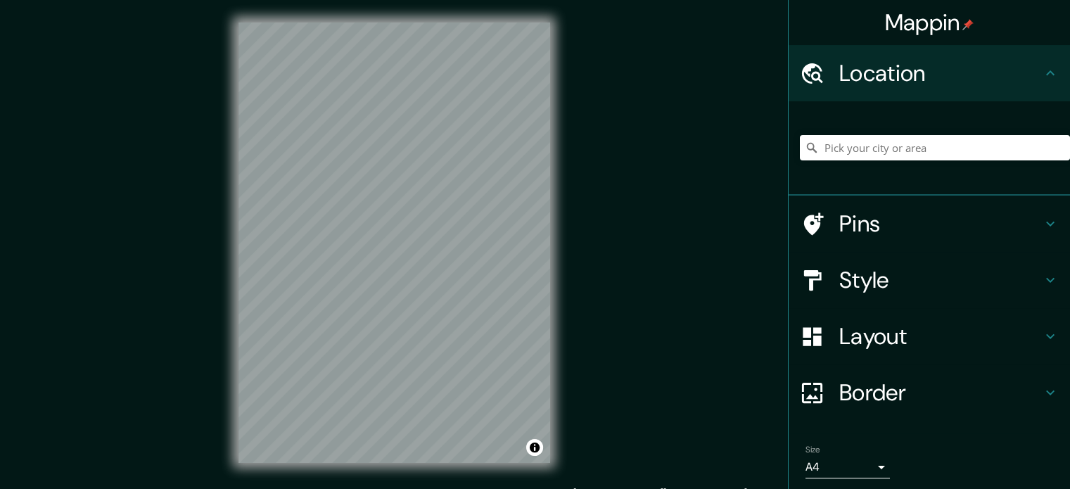
click at [771, 160] on div "Mappin Location Pins Style Layout Border Choose a border. Hint : you can make l…" at bounding box center [535, 254] width 1070 height 508
click at [820, 146] on input "Pick your city or area" at bounding box center [935, 147] width 270 height 25
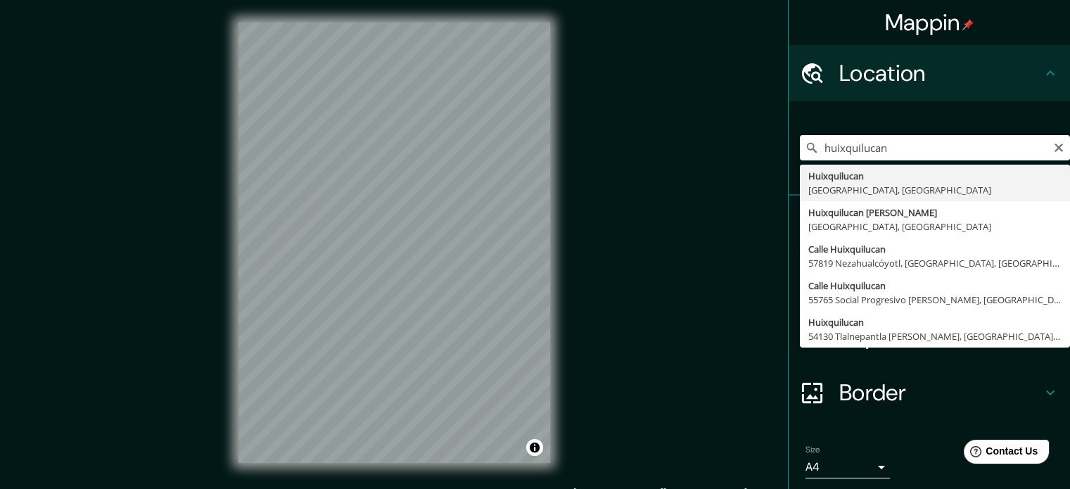
type input "Huixquilucan [PERSON_NAME], [GEOGRAPHIC_DATA], [GEOGRAPHIC_DATA]"
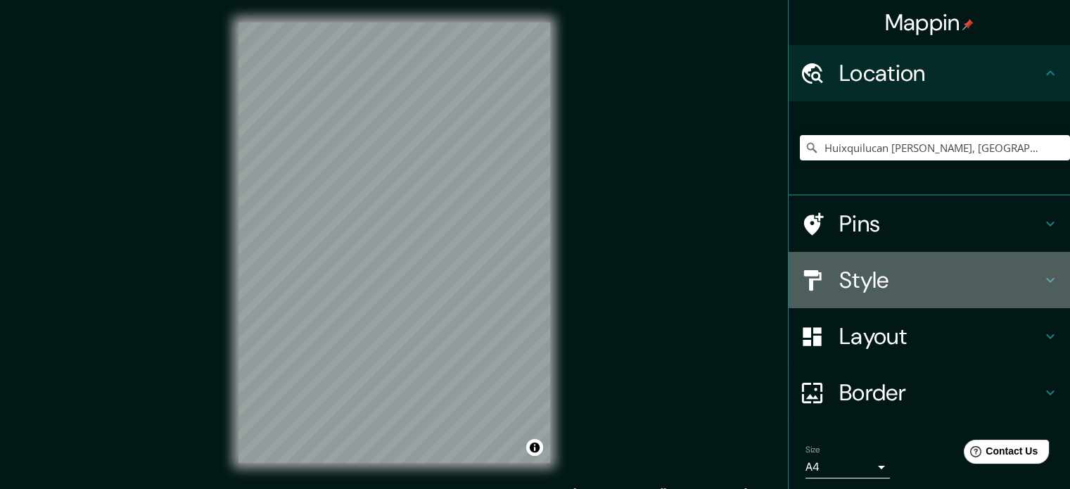
click at [1018, 276] on h4 "Style" at bounding box center [941, 280] width 203 height 28
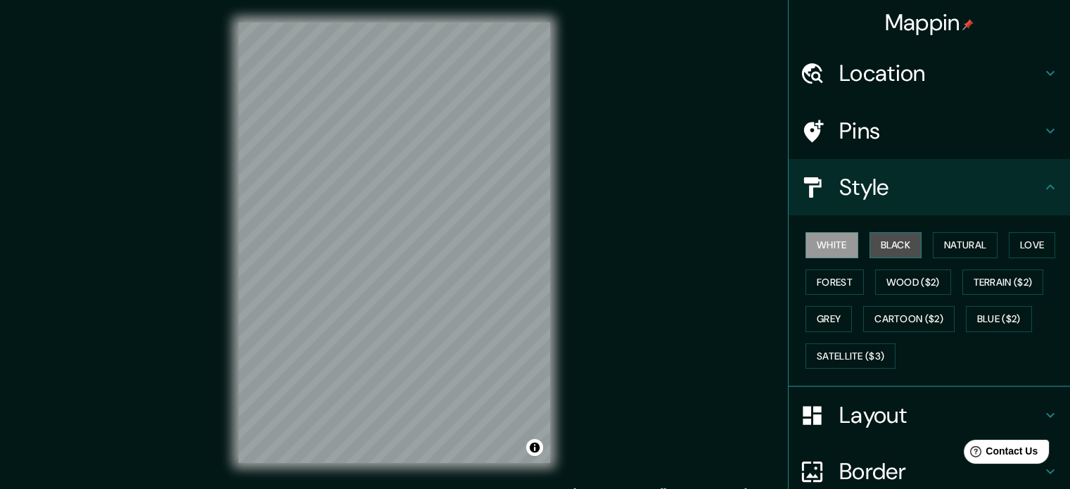
click at [881, 255] on button "Black" at bounding box center [896, 245] width 53 height 26
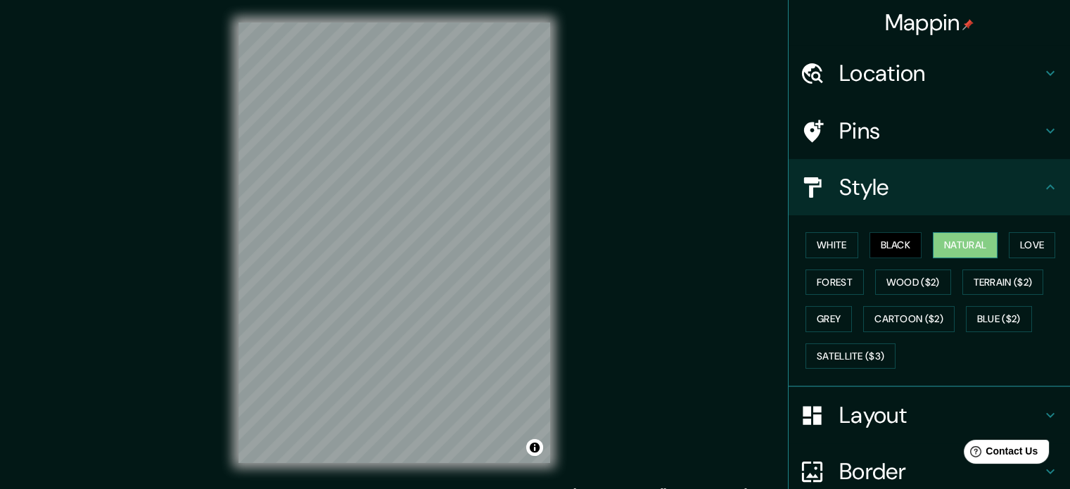
click at [934, 252] on button "Natural" at bounding box center [965, 245] width 65 height 26
click at [1009, 248] on button "Love" at bounding box center [1032, 245] width 46 height 26
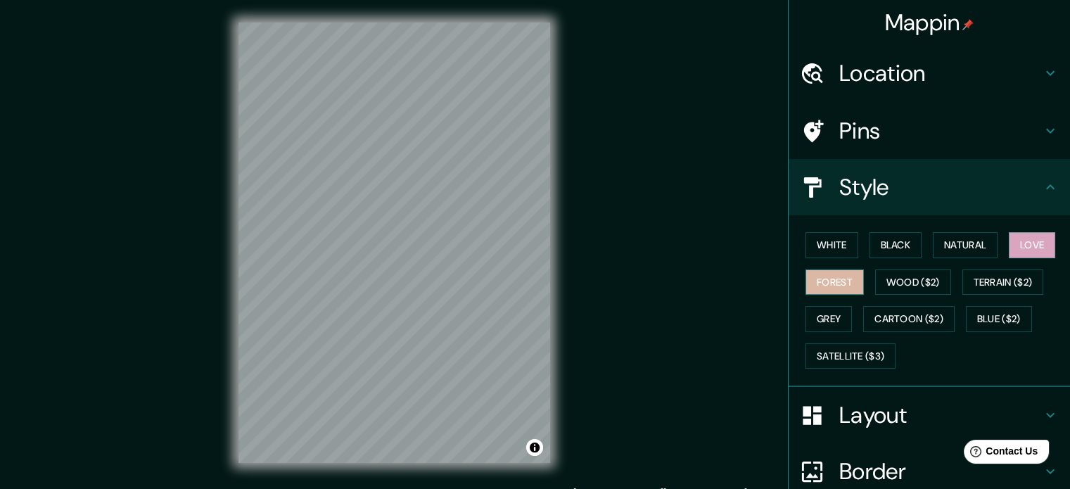
click at [818, 279] on button "Forest" at bounding box center [835, 283] width 58 height 26
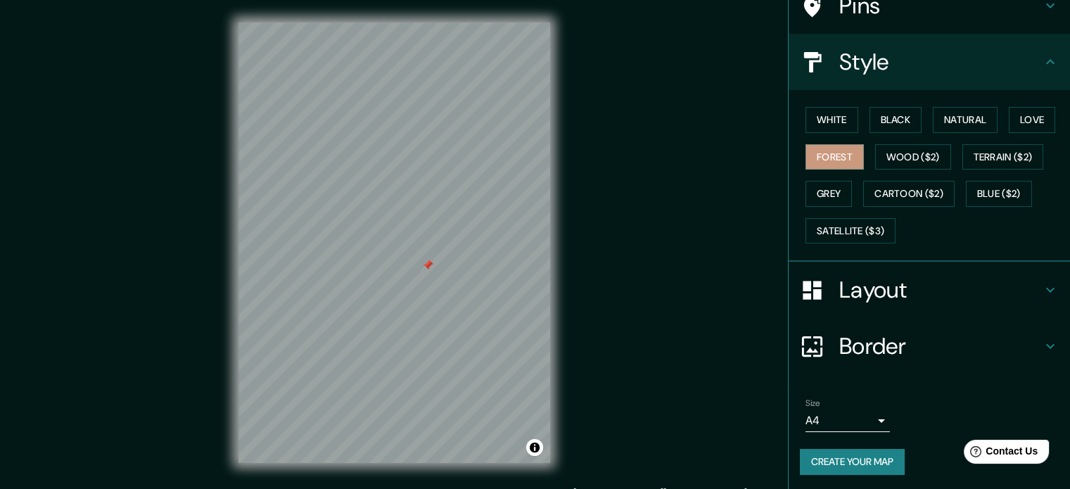
click at [906, 291] on h4 "Layout" at bounding box center [941, 290] width 203 height 28
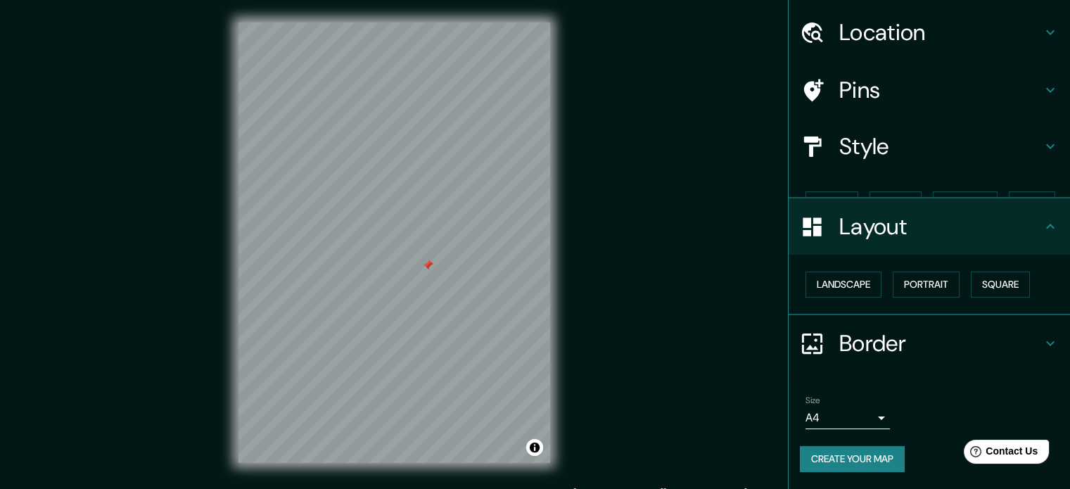
scroll to position [15, 0]
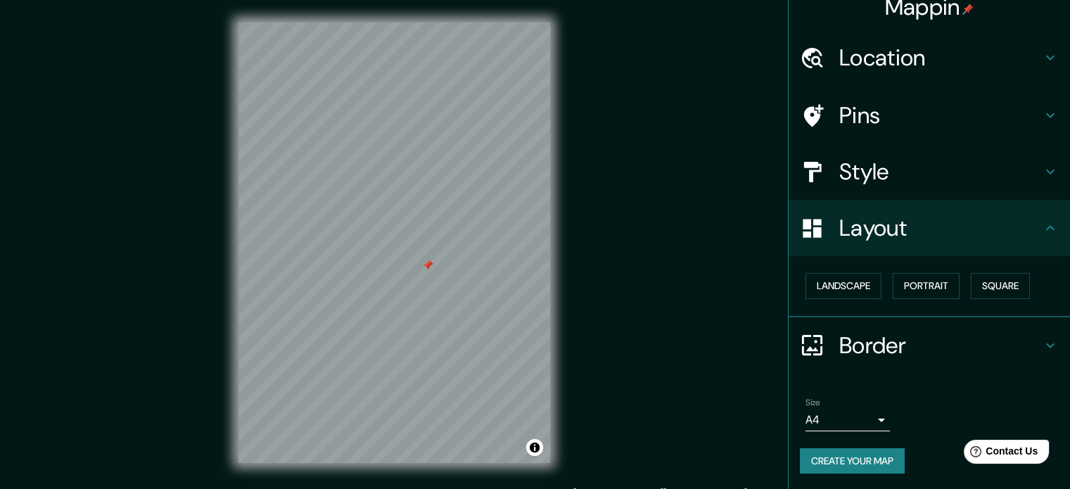
click at [895, 160] on h4 "Style" at bounding box center [941, 172] width 203 height 28
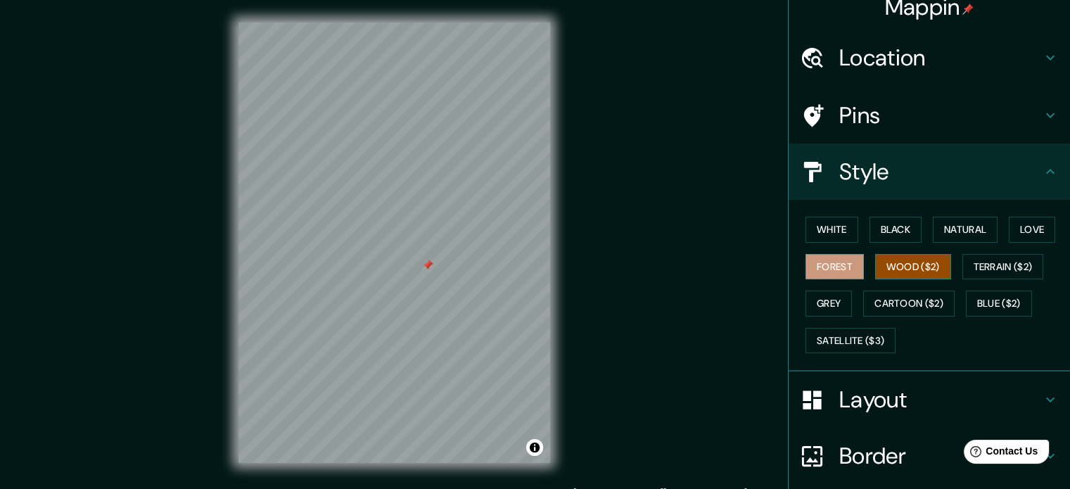
click at [914, 272] on button "Wood ($2)" at bounding box center [914, 267] width 76 height 26
click at [980, 265] on button "Terrain ($2)" at bounding box center [1004, 267] width 82 height 26
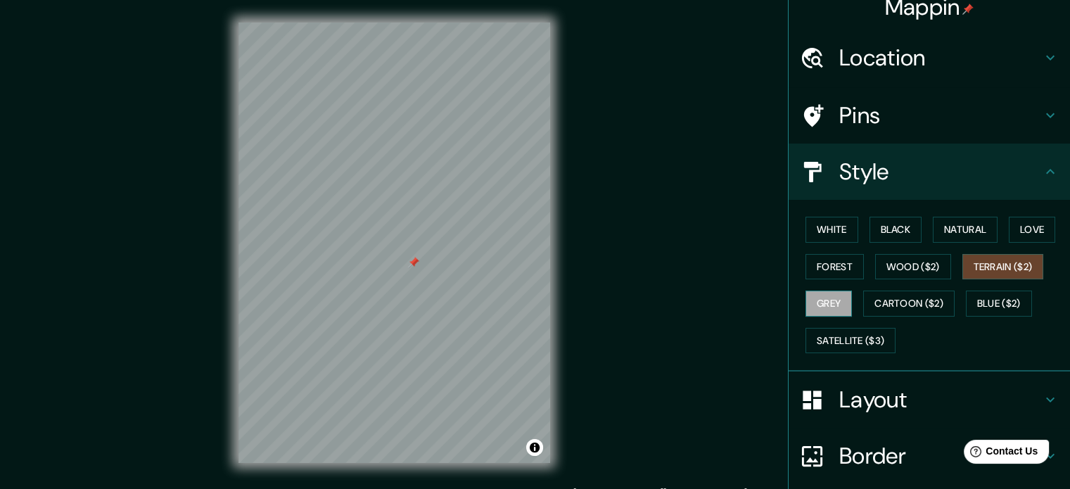
click at [810, 302] on button "Grey" at bounding box center [829, 304] width 46 height 26
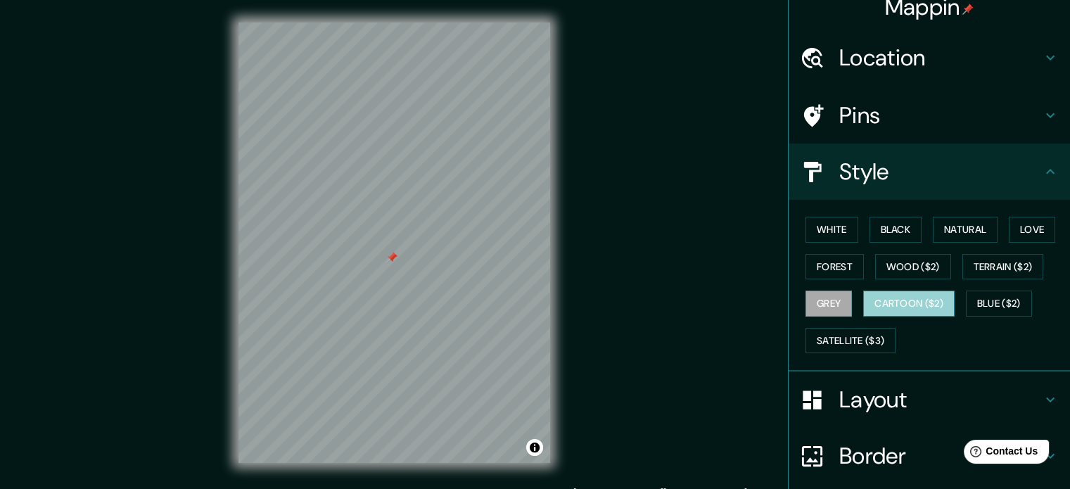
click at [890, 292] on button "Cartoon ($2)" at bounding box center [909, 304] width 91 height 26
click at [290, 486] on div "Mappin Location [GEOGRAPHIC_DATA] [PERSON_NAME], [GEOGRAPHIC_DATA], [GEOGRAPHIC…" at bounding box center [535, 254] width 1070 height 508
click at [576, 310] on div "Mappin Location [GEOGRAPHIC_DATA] [PERSON_NAME], [GEOGRAPHIC_DATA], [GEOGRAPHIC…" at bounding box center [535, 254] width 1070 height 508
click at [567, 215] on div "© Mapbox © OpenStreetMap Improve this map" at bounding box center [394, 243] width 357 height 486
click at [550, 227] on div "© Mapbox © OpenStreetMap Improve this map" at bounding box center [394, 243] width 357 height 486
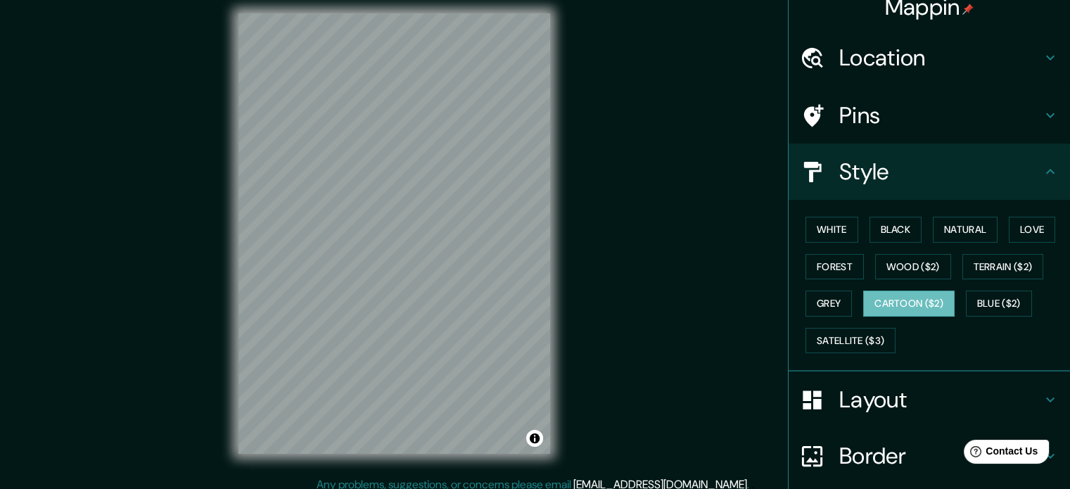
scroll to position [18, 0]
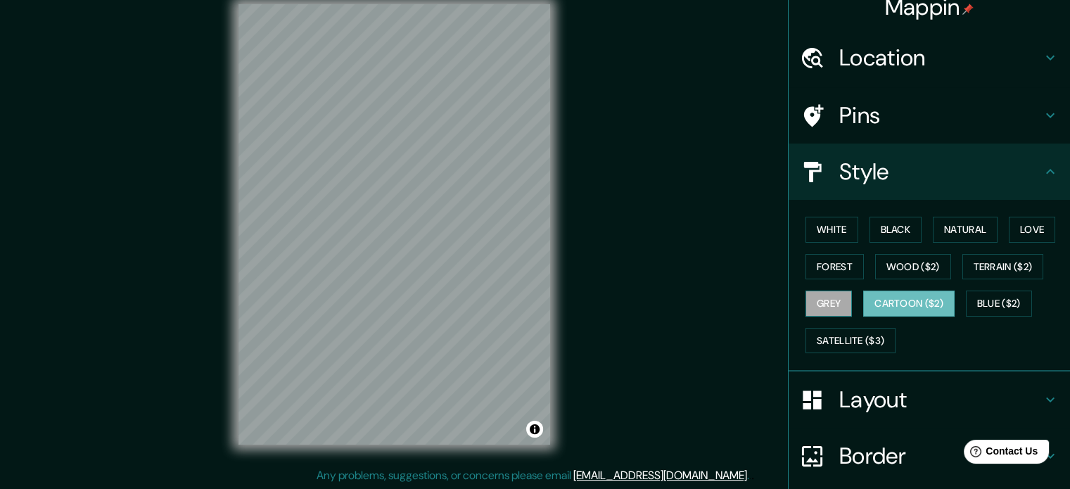
click at [814, 303] on button "Grey" at bounding box center [829, 304] width 46 height 26
click at [988, 309] on button "Blue ($2)" at bounding box center [999, 304] width 66 height 26
click at [906, 309] on button "Cartoon ($2)" at bounding box center [909, 304] width 91 height 26
click at [398, 444] on div "© Mapbox © OpenStreetMap Improve this map" at bounding box center [394, 225] width 357 height 486
click at [811, 339] on button "Satellite ($3)" at bounding box center [851, 341] width 90 height 26
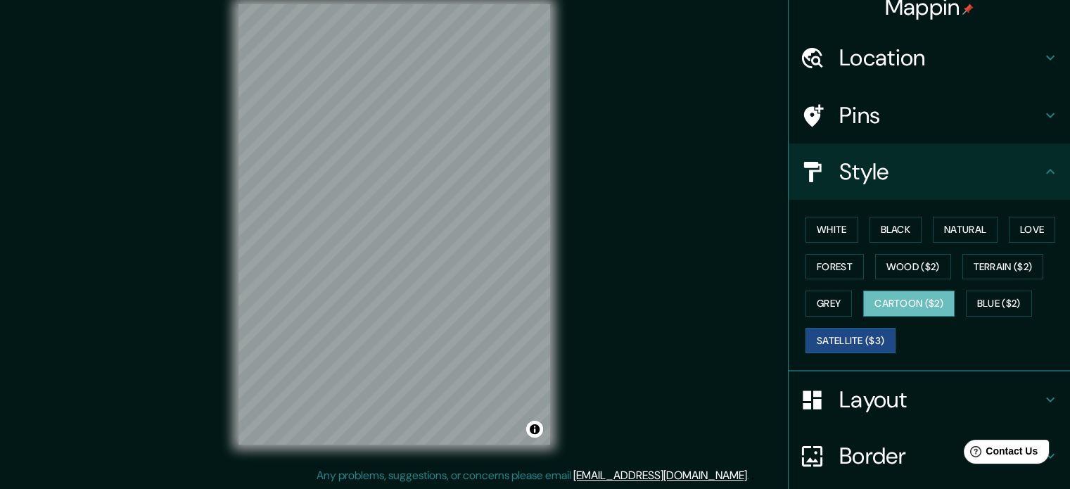
click at [899, 303] on button "Cartoon ($2)" at bounding box center [909, 304] width 91 height 26
click at [417, 250] on div at bounding box center [413, 244] width 11 height 11
click at [462, 101] on div at bounding box center [463, 104] width 11 height 11
click at [469, 78] on div at bounding box center [466, 81] width 11 height 11
click at [218, 424] on div "© Mapbox © OpenStreetMap Improve this map" at bounding box center [394, 225] width 357 height 486
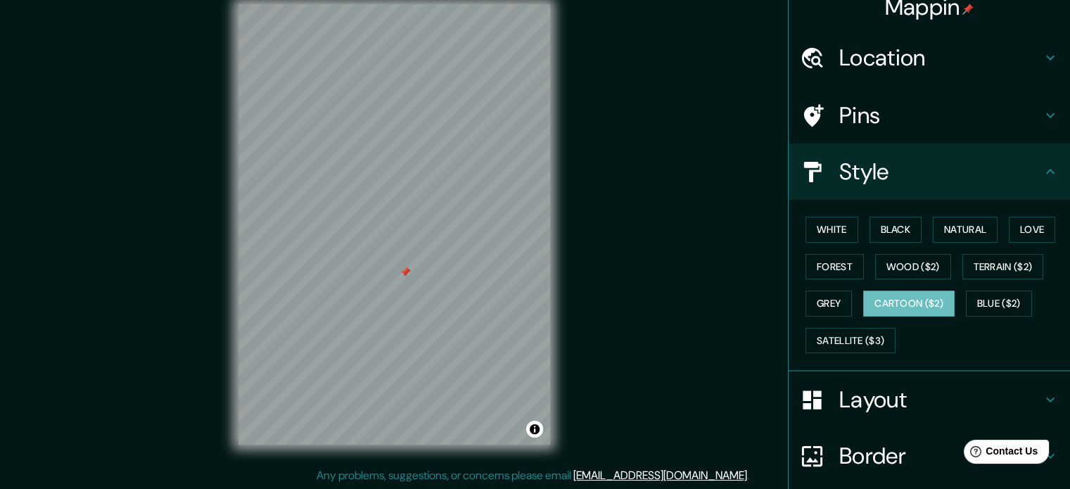
drag, startPoint x: 376, startPoint y: 213, endPoint x: 408, endPoint y: 285, distance: 79.1
click at [408, 278] on div at bounding box center [405, 272] width 11 height 11
drag, startPoint x: 408, startPoint y: 277, endPoint x: 420, endPoint y: 291, distance: 19.0
click at [420, 291] on div at bounding box center [420, 294] width 11 height 11
click at [422, 295] on div at bounding box center [420, 294] width 11 height 11
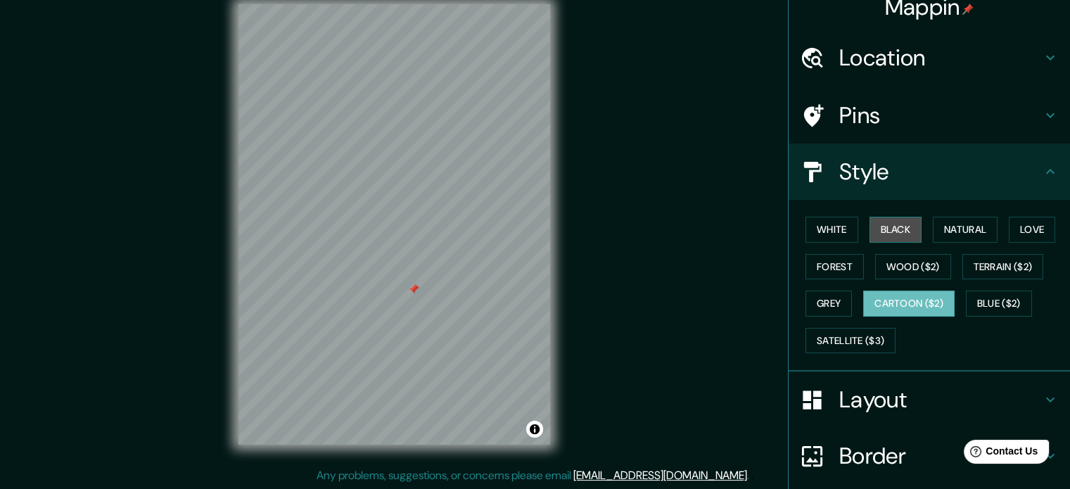
click at [883, 232] on button "Black" at bounding box center [896, 230] width 53 height 26
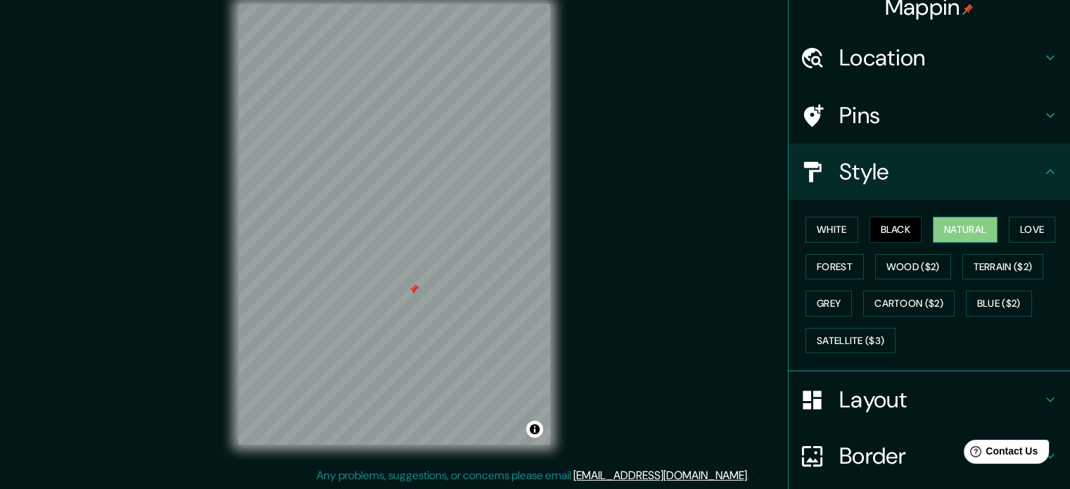
click at [935, 236] on button "Natural" at bounding box center [965, 230] width 65 height 26
click at [1018, 225] on button "Love" at bounding box center [1032, 230] width 46 height 26
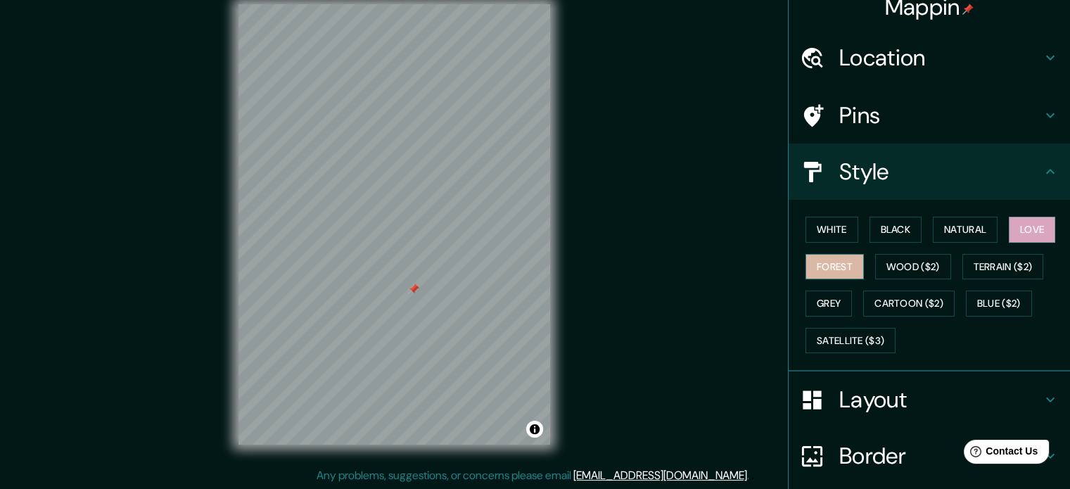
click at [830, 267] on button "Forest" at bounding box center [835, 267] width 58 height 26
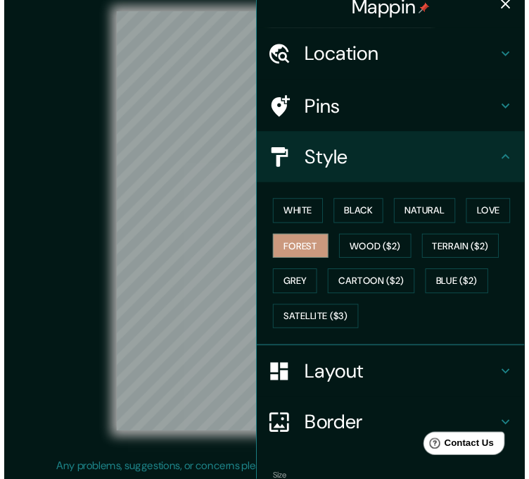
scroll to position [18, 0]
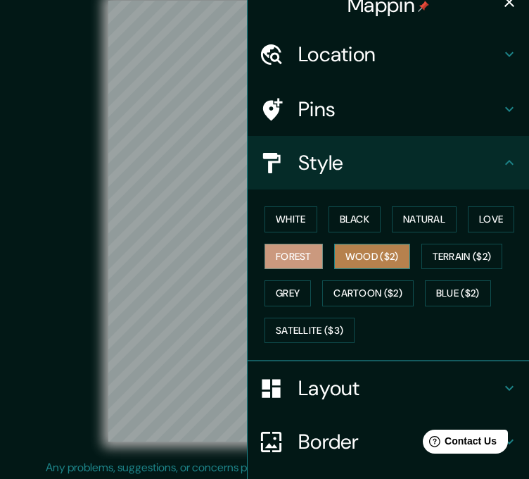
click at [365, 255] on button "Wood ($2)" at bounding box center [372, 257] width 76 height 26
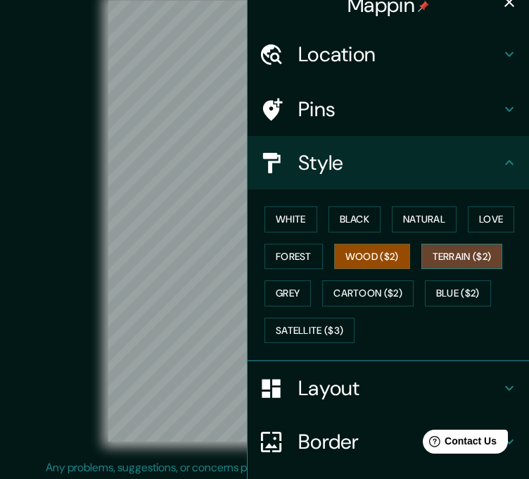
click at [446, 255] on button "Terrain ($2)" at bounding box center [463, 257] width 82 height 26
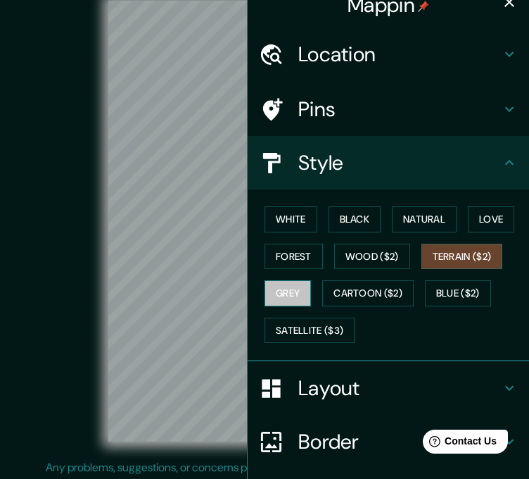
click at [299, 292] on button "Grey" at bounding box center [288, 293] width 46 height 26
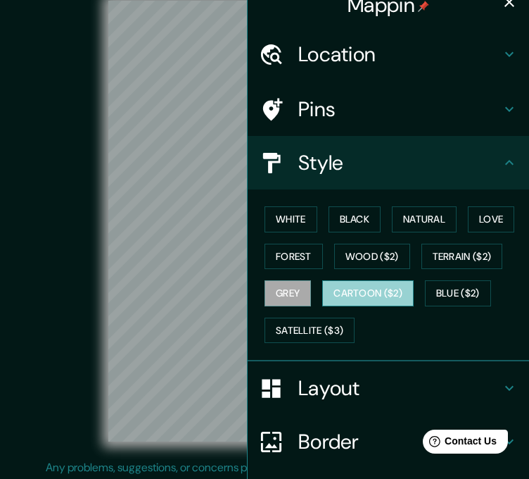
click at [346, 293] on button "Cartoon ($2)" at bounding box center [367, 293] width 91 height 26
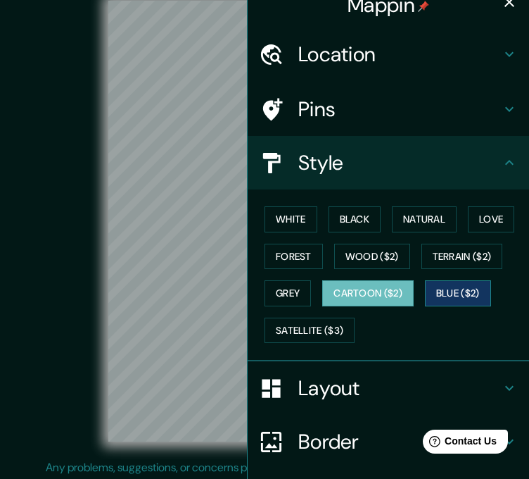
click at [462, 291] on button "Blue ($2)" at bounding box center [458, 293] width 66 height 26
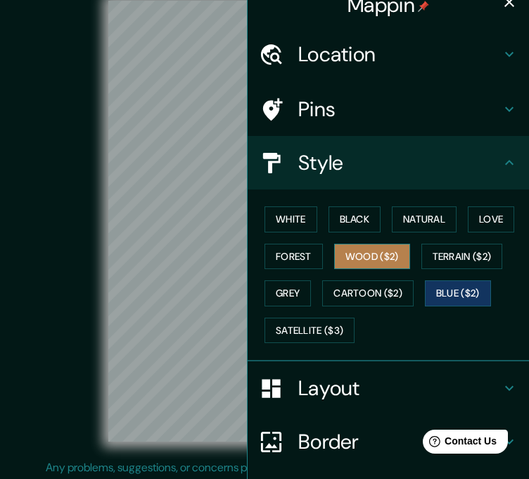
click at [374, 250] on button "Wood ($2)" at bounding box center [372, 257] width 76 height 26
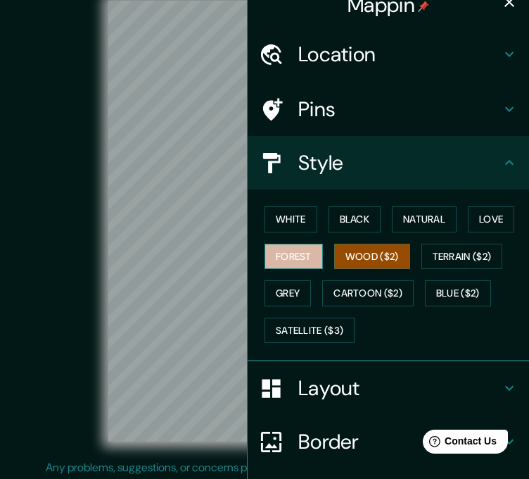
click at [309, 253] on button "Forest" at bounding box center [294, 257] width 58 height 26
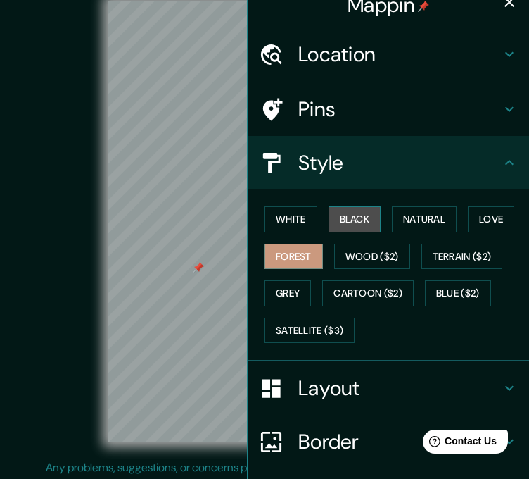
click at [339, 219] on button "Black" at bounding box center [355, 219] width 53 height 26
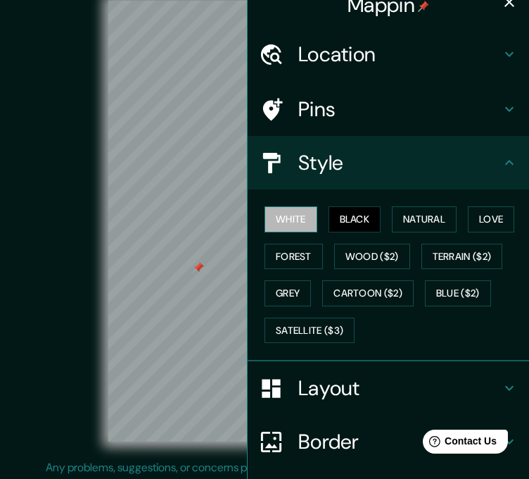
click at [288, 225] on button "White" at bounding box center [291, 219] width 53 height 26
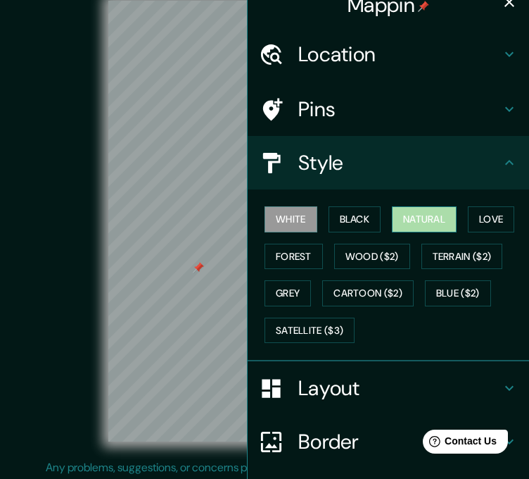
click at [429, 227] on button "Natural" at bounding box center [424, 219] width 65 height 26
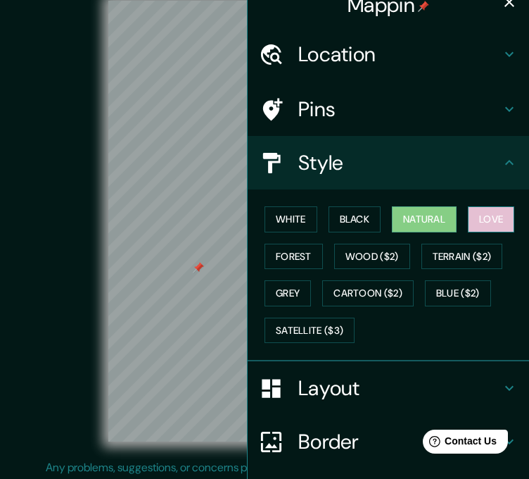
click at [486, 220] on button "Love" at bounding box center [491, 219] width 46 height 26
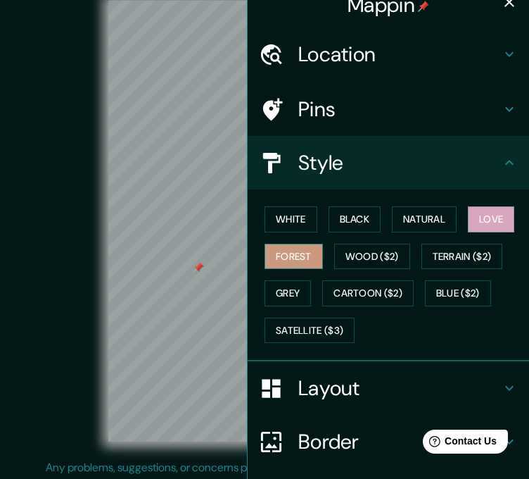
click at [281, 260] on button "Forest" at bounding box center [294, 257] width 58 height 26
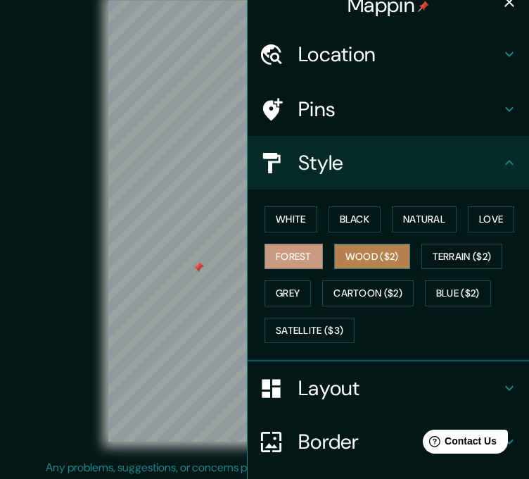
click at [334, 253] on button "Wood ($2)" at bounding box center [372, 257] width 76 height 26
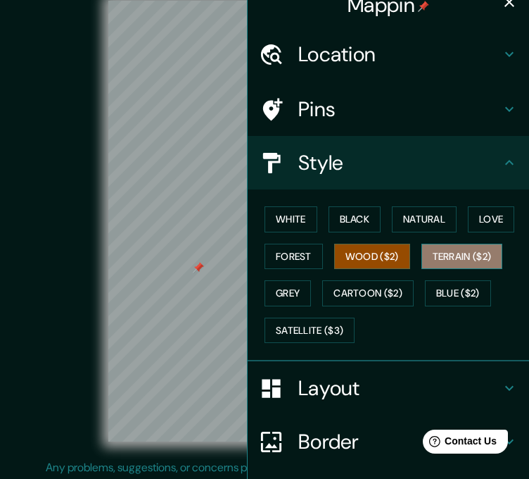
click at [431, 249] on button "Terrain ($2)" at bounding box center [463, 257] width 82 height 26
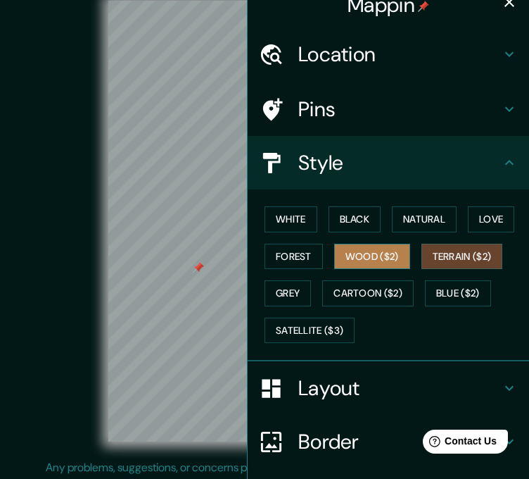
click at [396, 257] on button "Wood ($2)" at bounding box center [372, 257] width 76 height 26
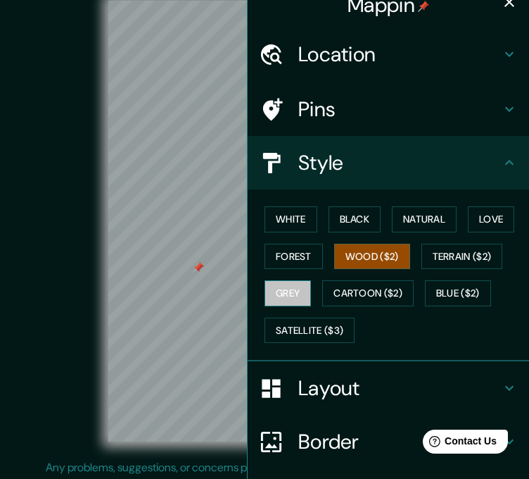
click at [279, 293] on button "Grey" at bounding box center [288, 293] width 46 height 26
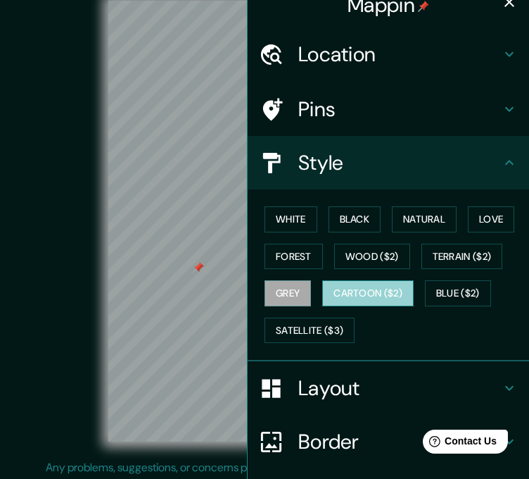
click at [341, 294] on button "Cartoon ($2)" at bounding box center [367, 293] width 91 height 26
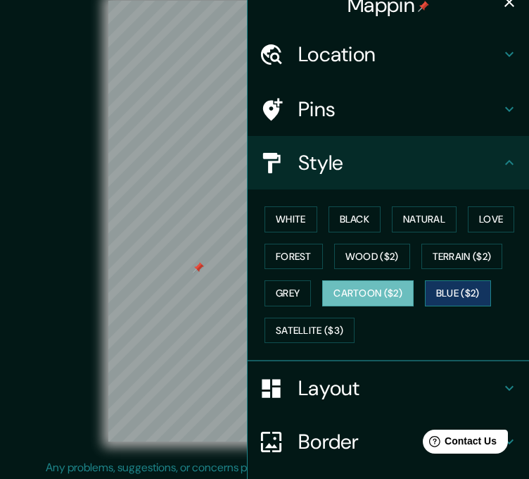
click at [467, 286] on button "Blue ($2)" at bounding box center [458, 293] width 66 height 26
click at [381, 298] on button "Cartoon ($2)" at bounding box center [367, 293] width 91 height 26
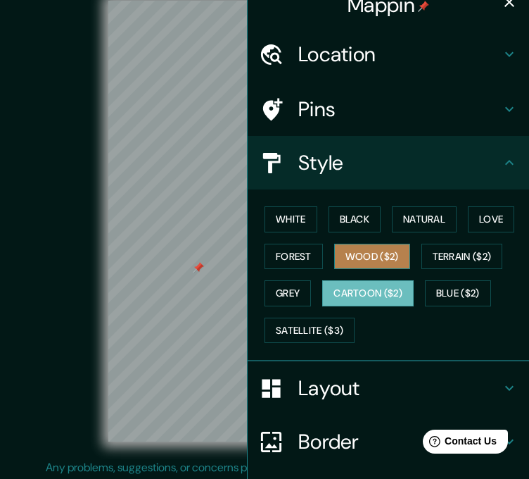
click at [348, 254] on button "Wood ($2)" at bounding box center [372, 257] width 76 height 26
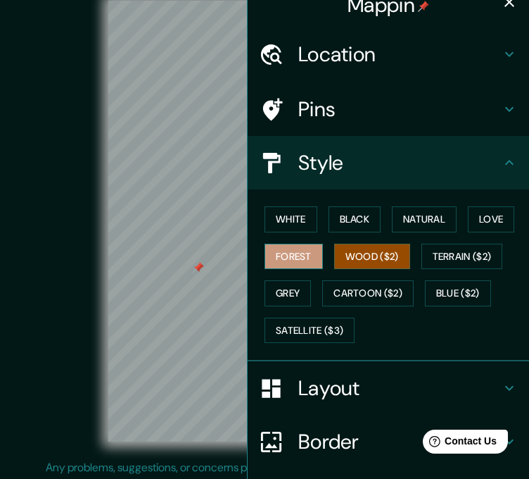
click at [284, 256] on button "Forest" at bounding box center [294, 257] width 58 height 26
click at [505, 1] on icon "button" at bounding box center [510, 2] width 10 height 10
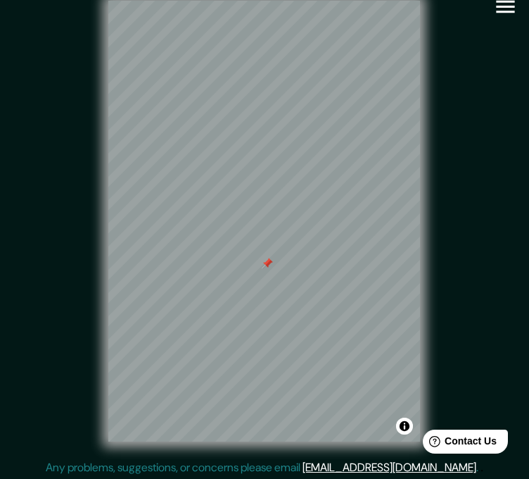
click at [446, 277] on div "© Mapbox © OpenStreetMap Improve this map" at bounding box center [265, 221] width 476 height 431
click at [507, 8] on icon "button" at bounding box center [505, 6] width 25 height 25
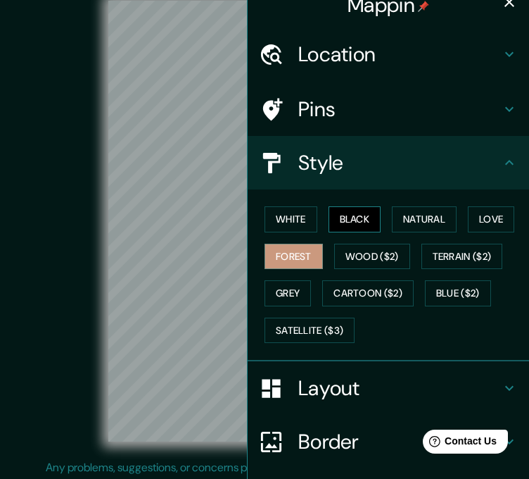
click at [366, 224] on button "Black" at bounding box center [355, 219] width 53 height 26
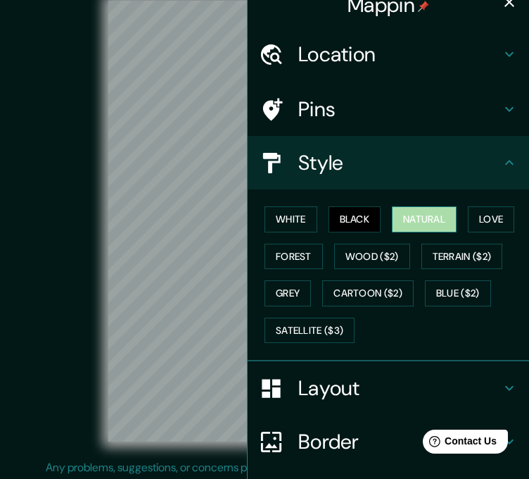
click at [392, 229] on button "Natural" at bounding box center [424, 219] width 65 height 26
click at [450, 224] on button "Natural" at bounding box center [424, 219] width 65 height 26
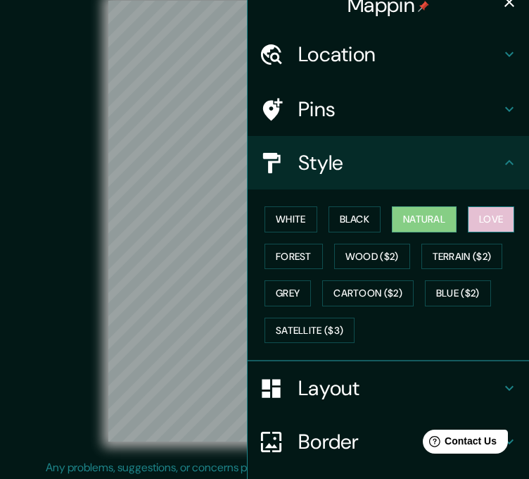
click at [468, 218] on button "Love" at bounding box center [491, 219] width 46 height 26
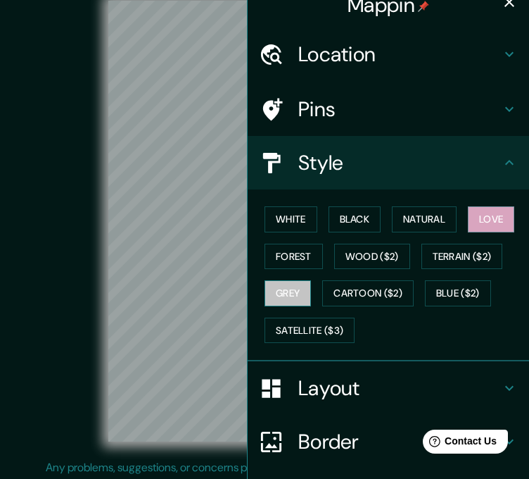
click at [277, 296] on button "Grey" at bounding box center [288, 293] width 46 height 26
drag, startPoint x: 459, startPoint y: 224, endPoint x: 496, endPoint y: 224, distance: 37.3
click at [462, 224] on div "White Black Natural Love Forest Wood ($2) Terrain ($2) Grey Cartoon ($2) Blue (…" at bounding box center [394, 275] width 270 height 148
click at [497, 223] on button "Love" at bounding box center [491, 219] width 46 height 26
click at [501, 4] on icon "button" at bounding box center [509, 2] width 17 height 17
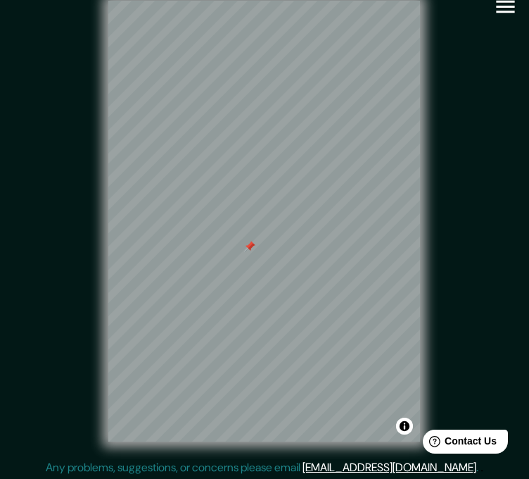
click at [252, 252] on div at bounding box center [249, 246] width 11 height 11
